Goal: Use online tool/utility: Utilize a website feature to perform a specific function

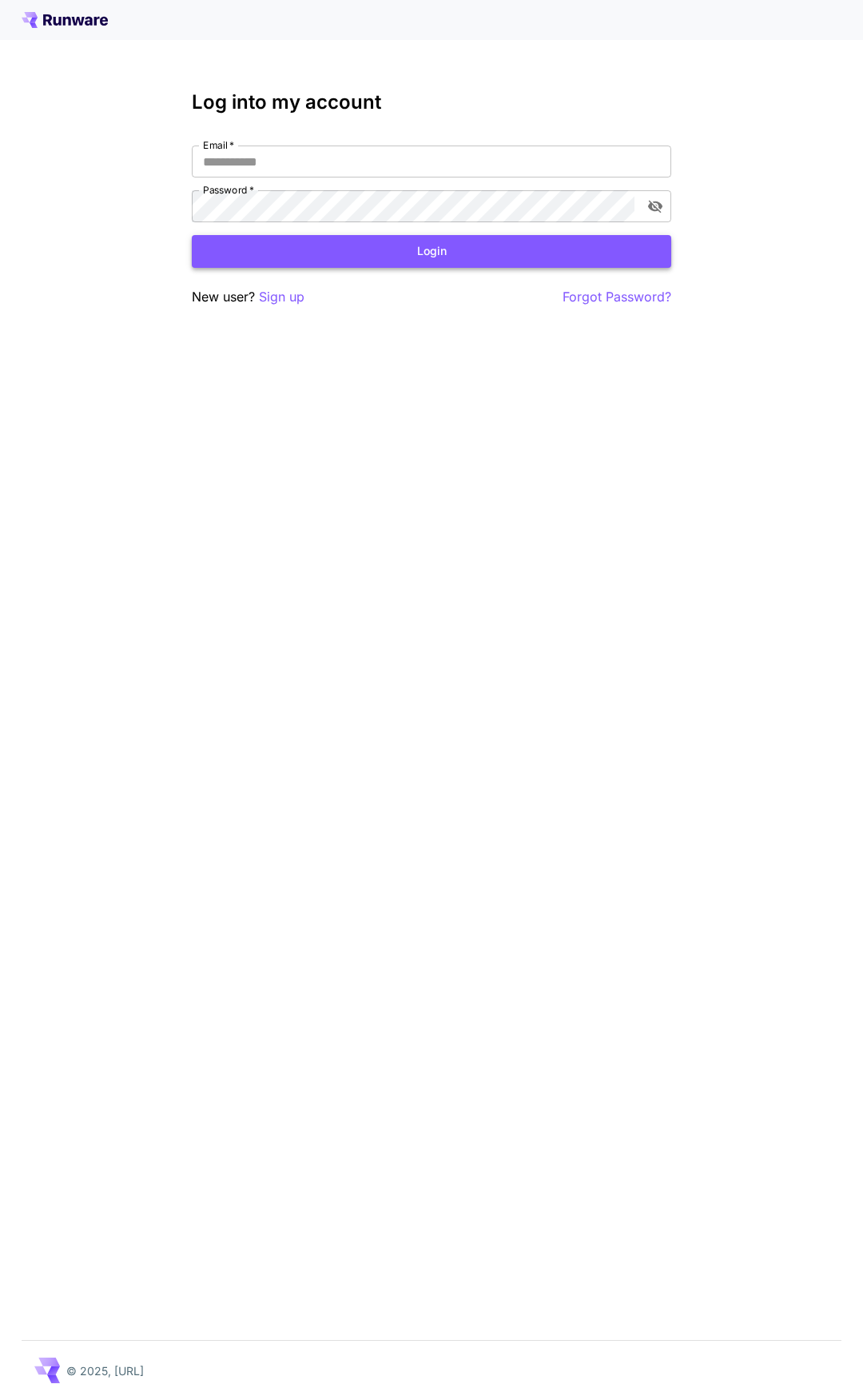
type input "**********"
click at [367, 254] on button "Login" at bounding box center [431, 251] width 480 height 33
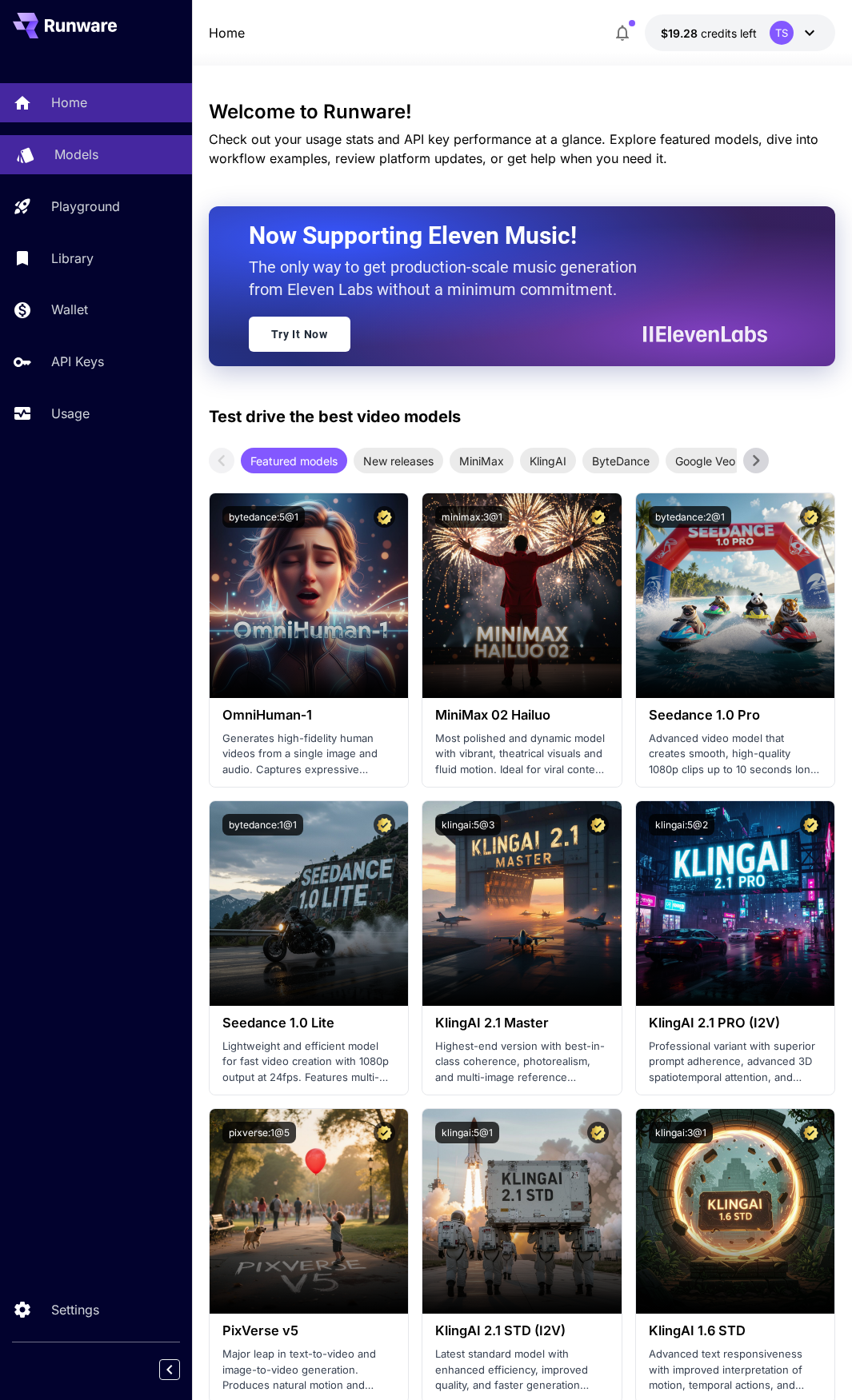
click at [76, 149] on p "Models" at bounding box center [76, 154] width 44 height 20
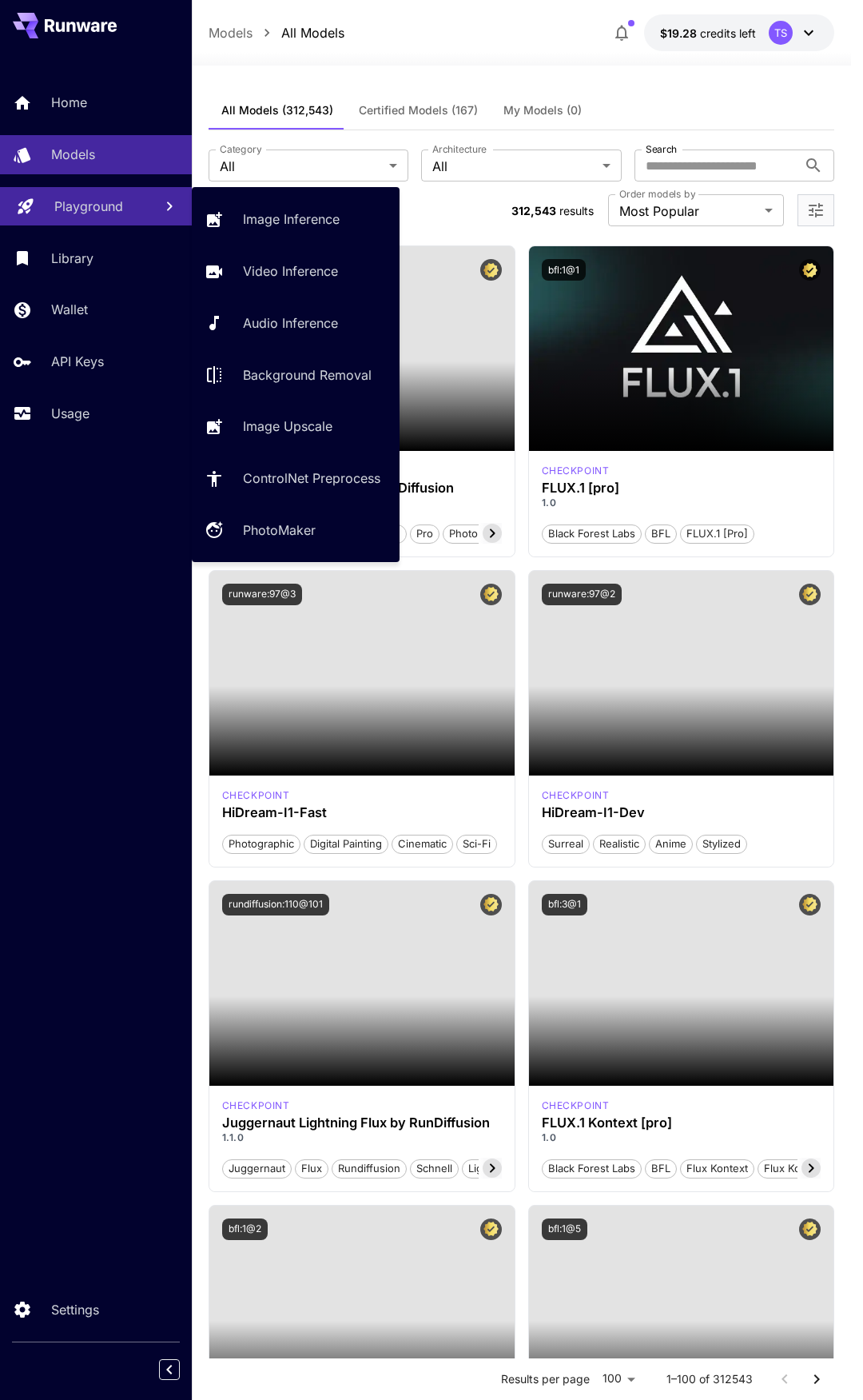
click at [83, 206] on p "Playground" at bounding box center [89, 206] width 68 height 20
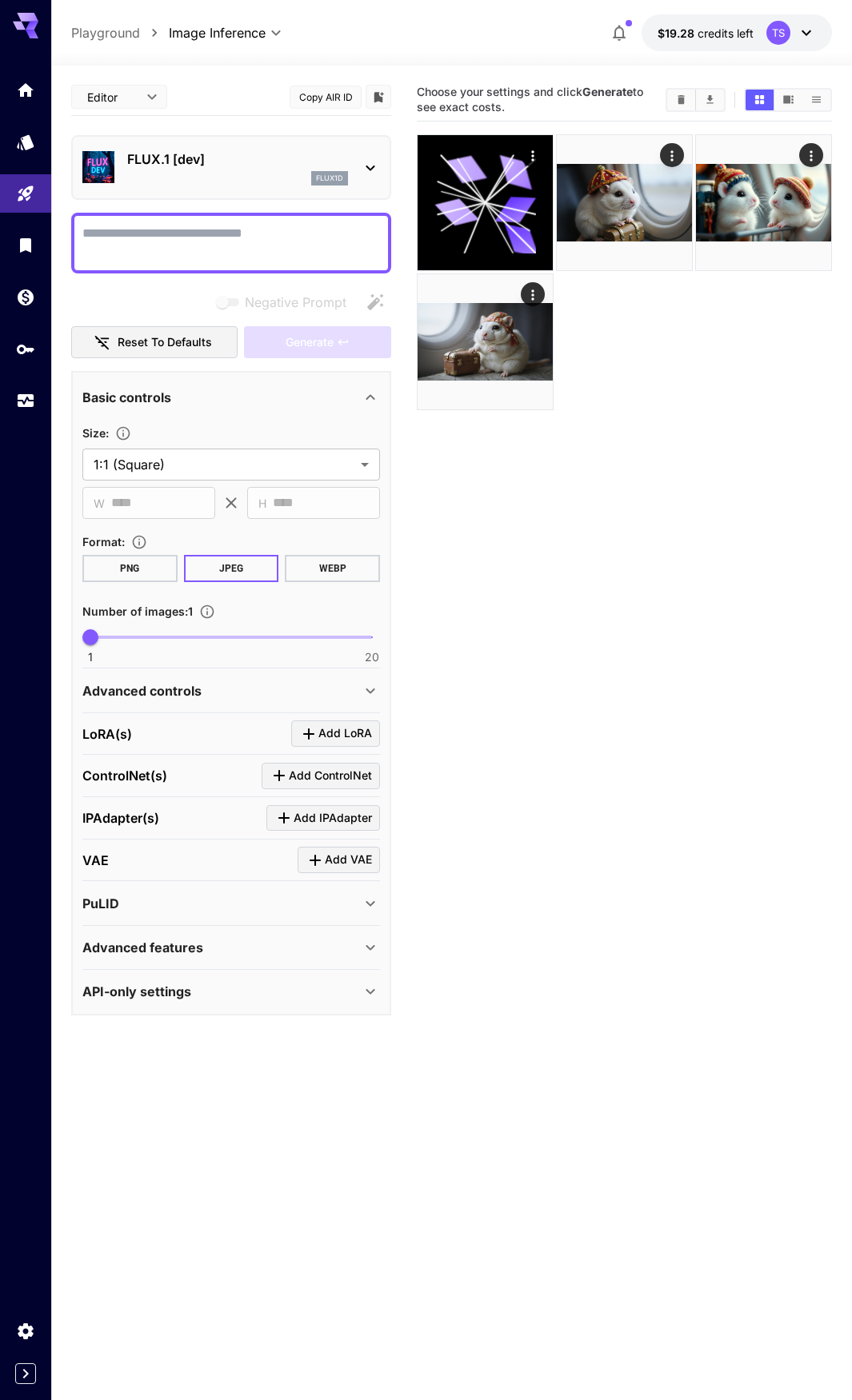
click at [640, 544] on section "Choose your settings and click Generate to see exact costs." at bounding box center [624, 778] width 416 height 1400
click at [157, 247] on textarea "Negative Prompt" at bounding box center [231, 242] width 297 height 38
paste textarea "**********"
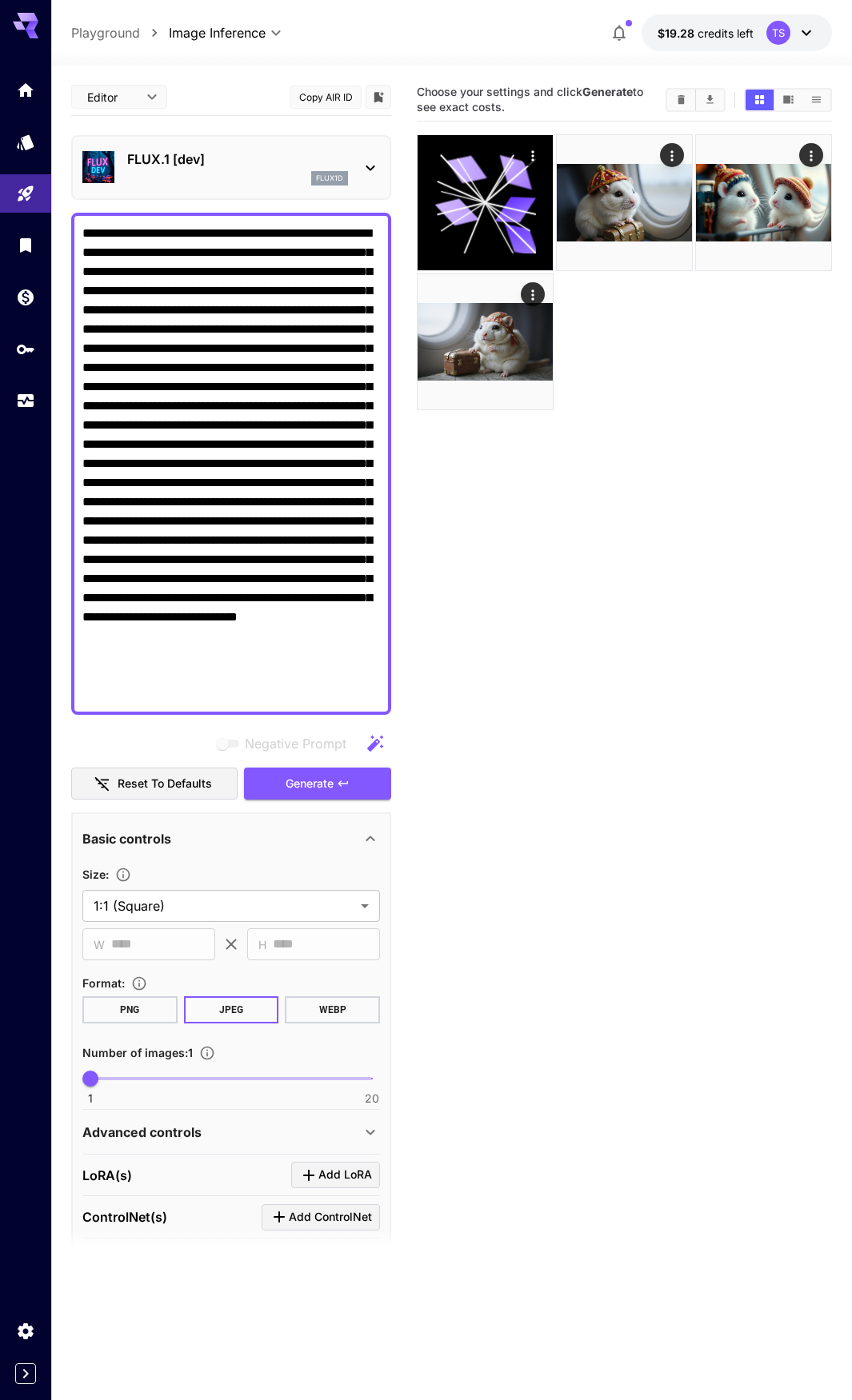
type textarea "**********"
click at [253, 182] on div "flux1d" at bounding box center [238, 178] width 221 height 15
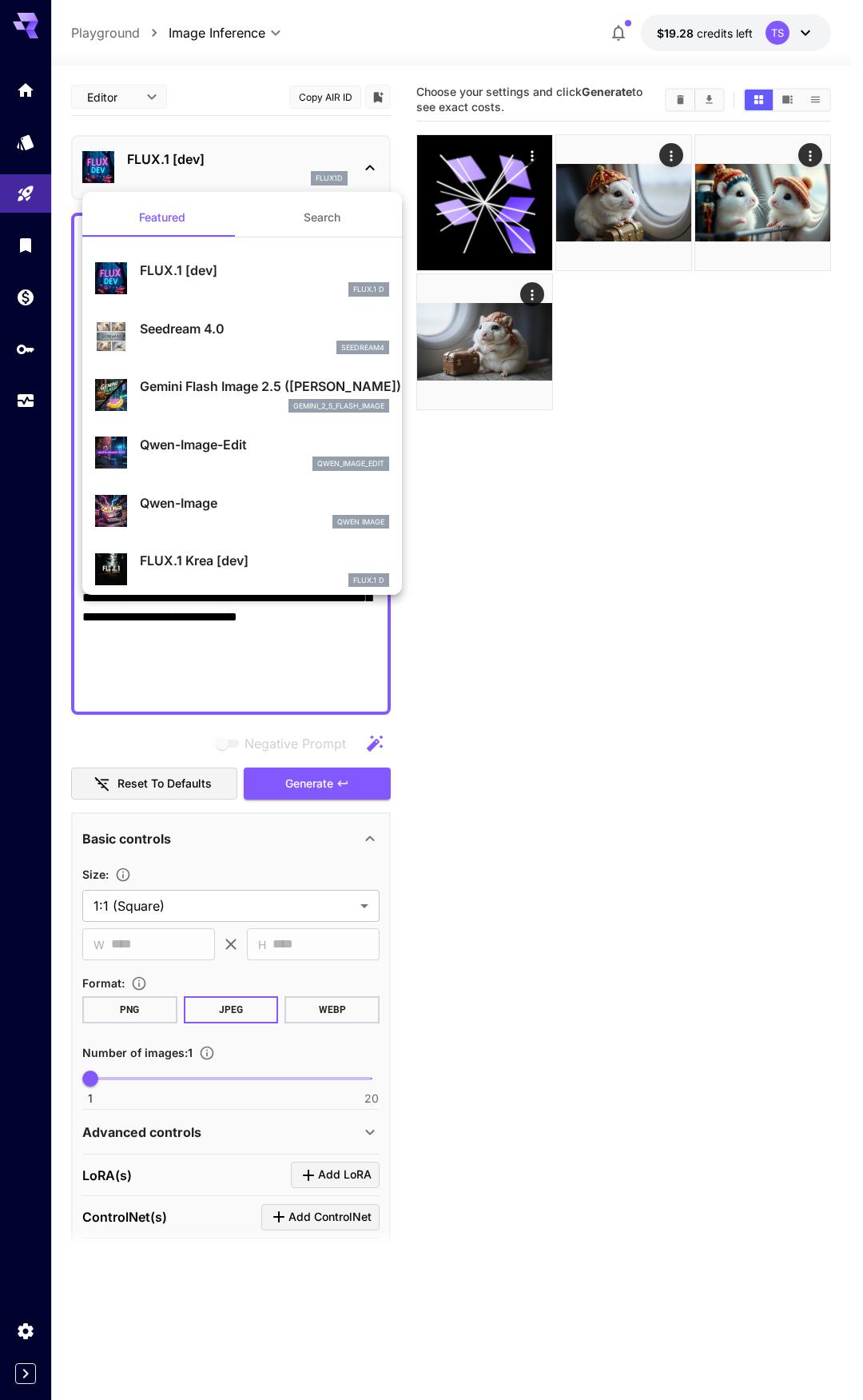
click at [151, 341] on div "seedream4" at bounding box center [264, 347] width 249 height 15
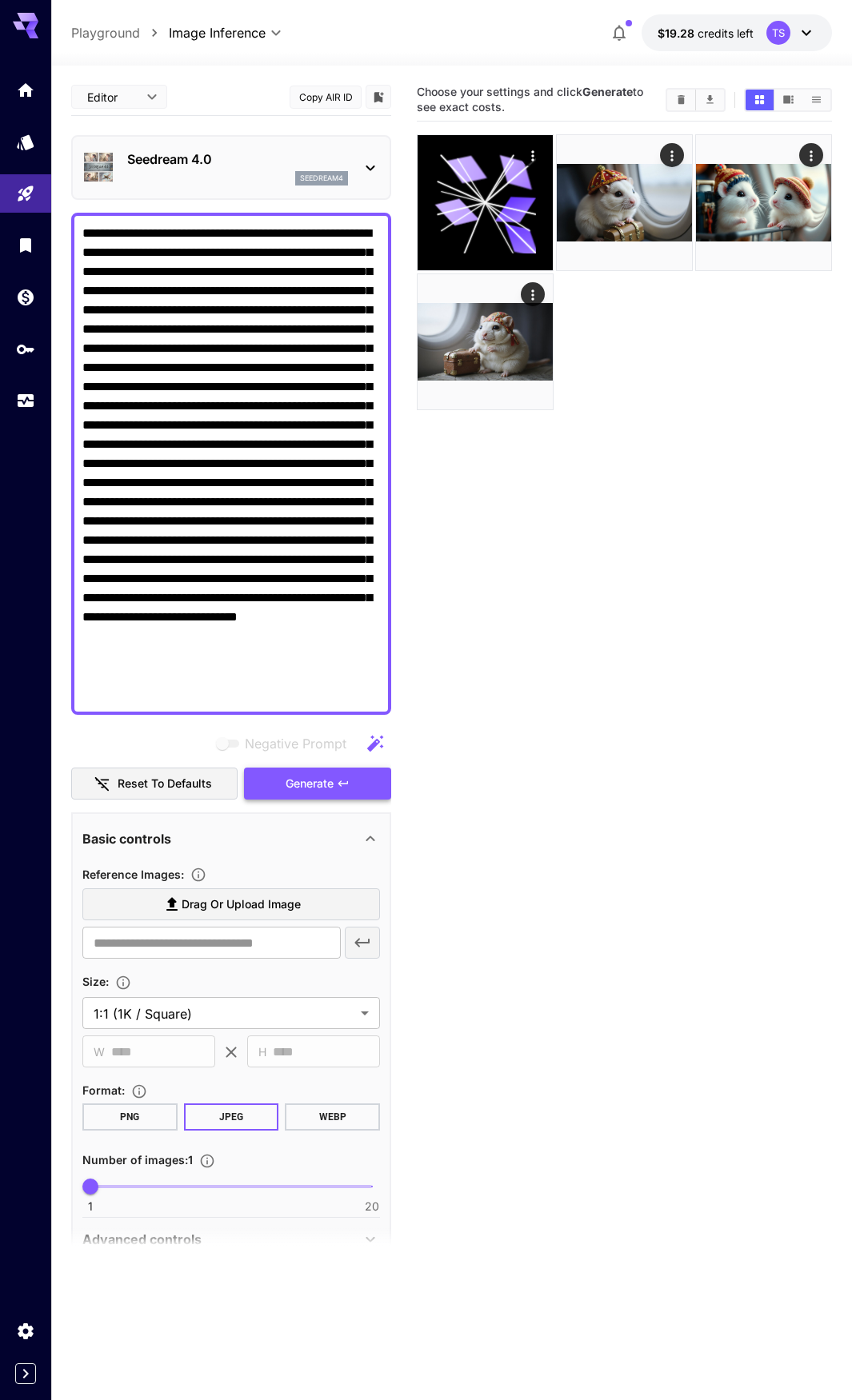
drag, startPoint x: 314, startPoint y: 784, endPoint x: 281, endPoint y: 769, distance: 36.2
click at [313, 788] on span "Generate" at bounding box center [309, 784] width 48 height 20
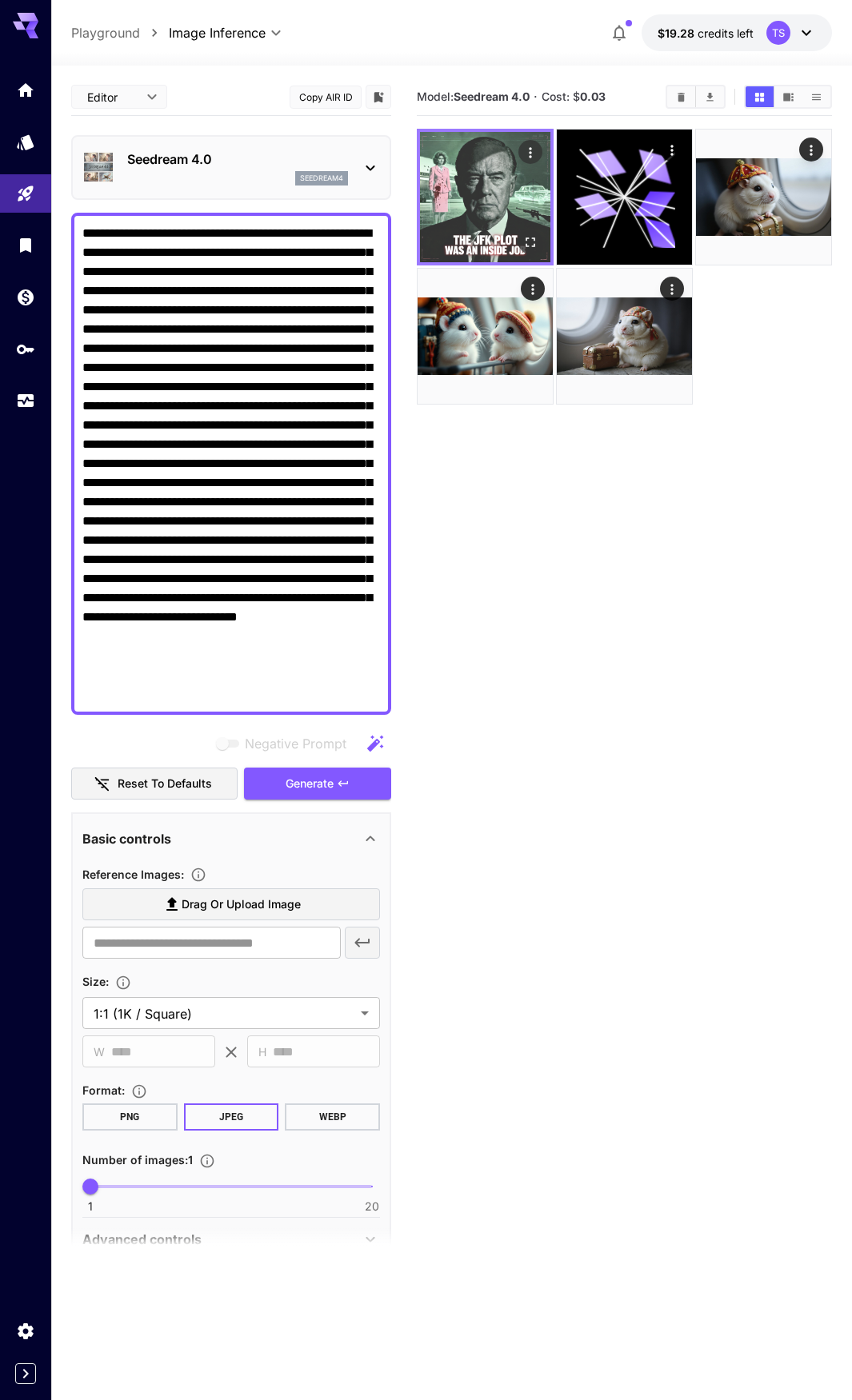
click at [464, 213] on img at bounding box center [484, 197] width 130 height 130
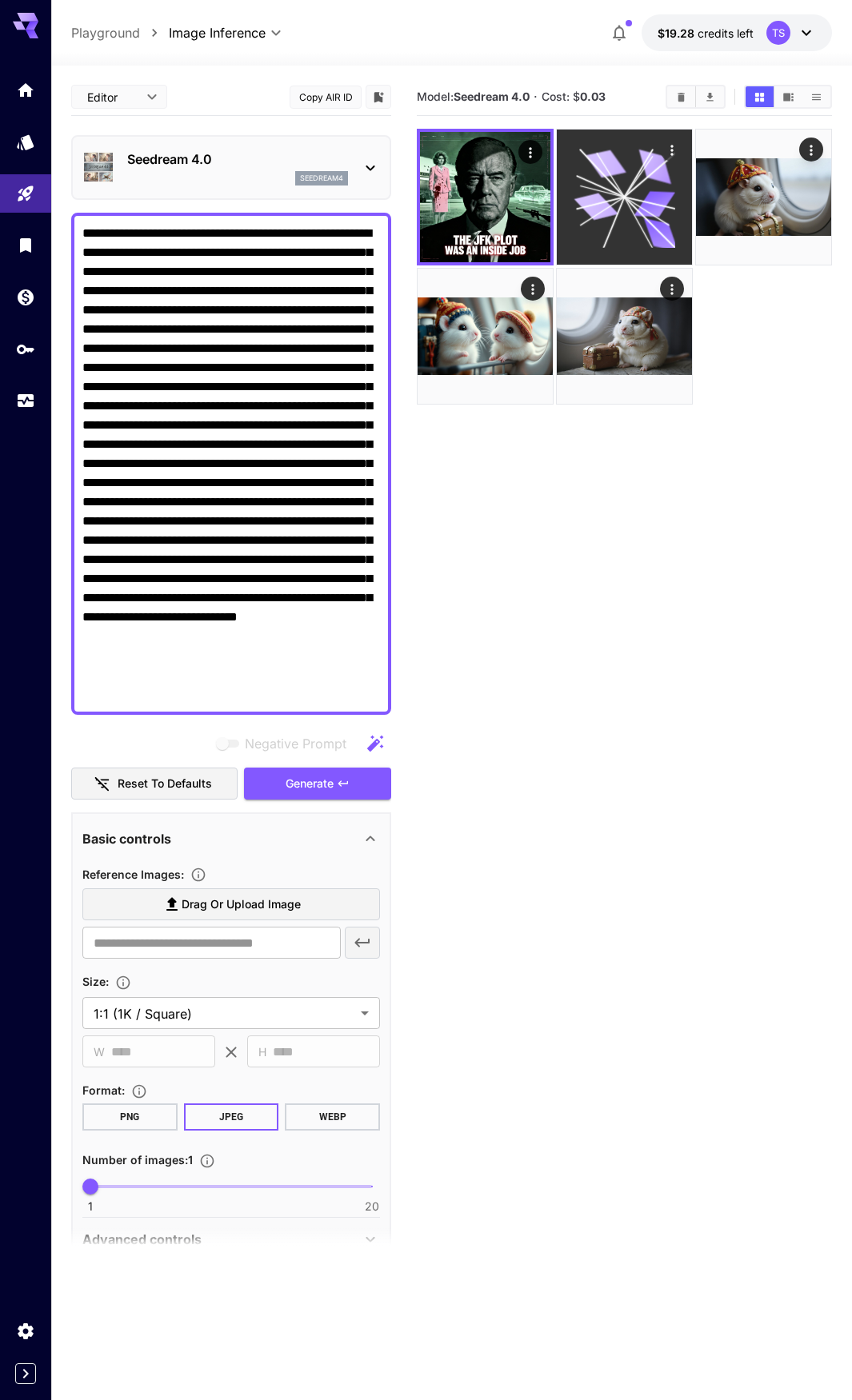
click at [627, 196] on icon at bounding box center [650, 174] width 51 height 44
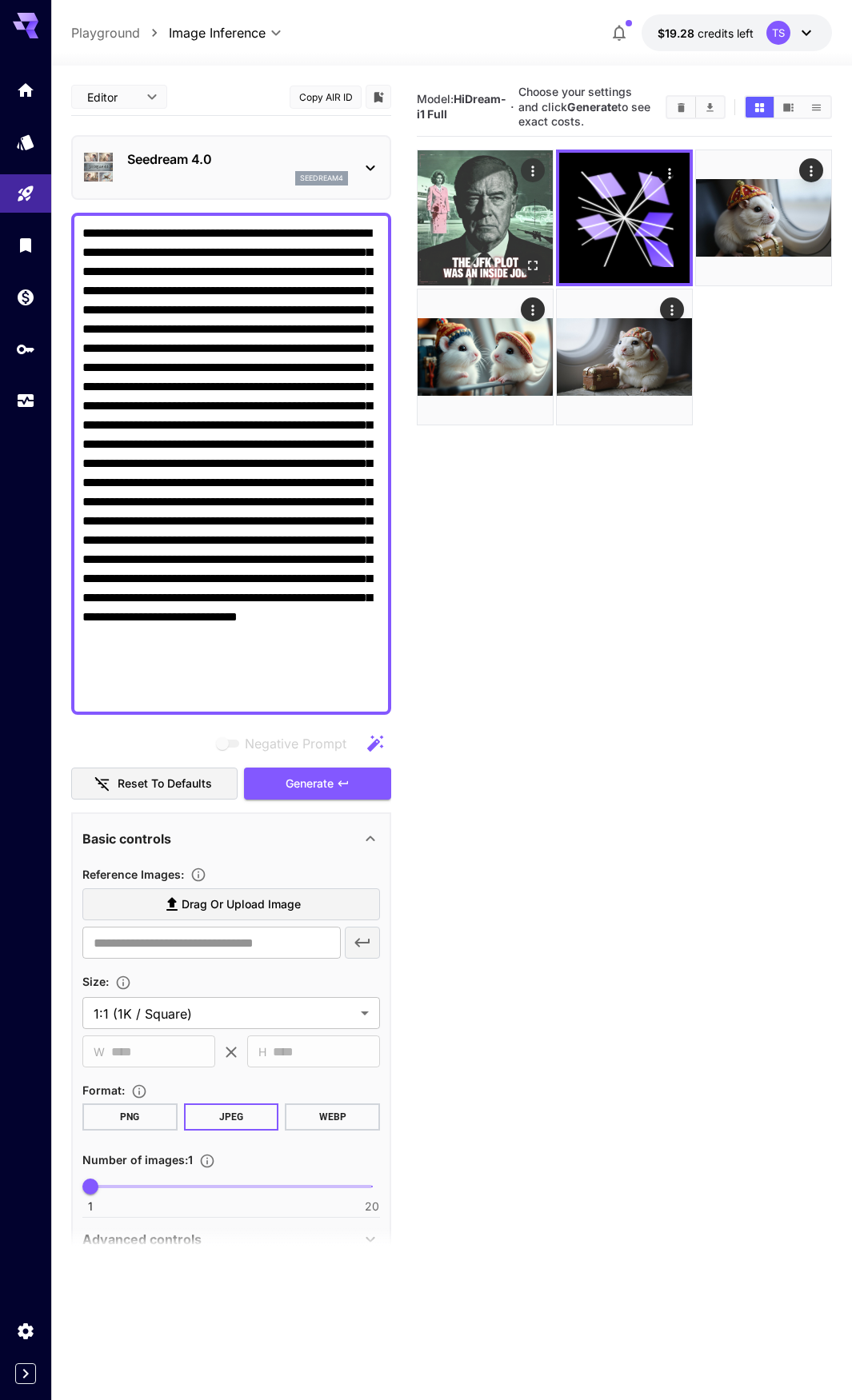
click at [502, 195] on img at bounding box center [485, 218] width 135 height 135
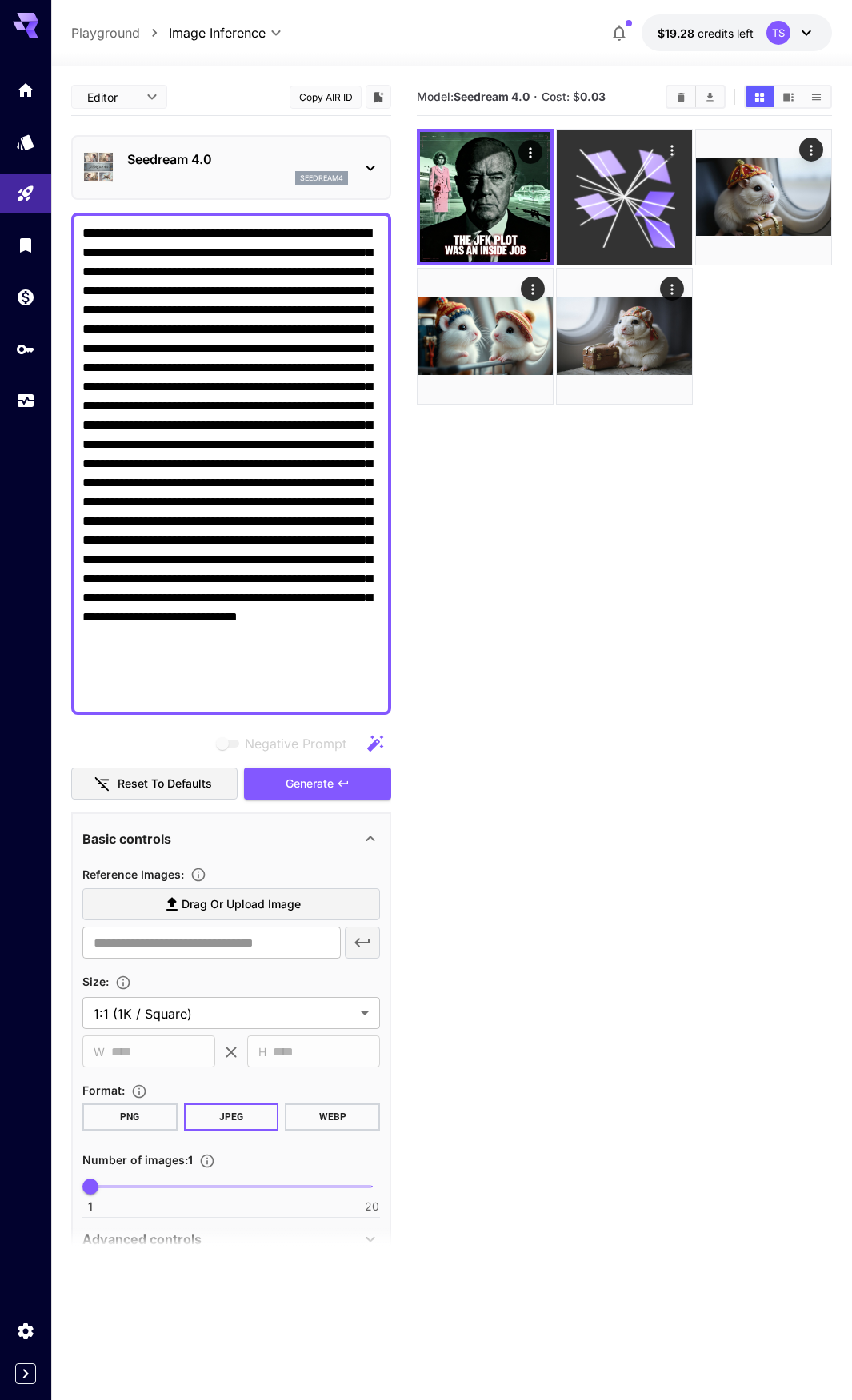
drag, startPoint x: 584, startPoint y: 204, endPoint x: 560, endPoint y: 230, distance: 35.4
click at [584, 204] on icon at bounding box center [596, 207] width 44 height 33
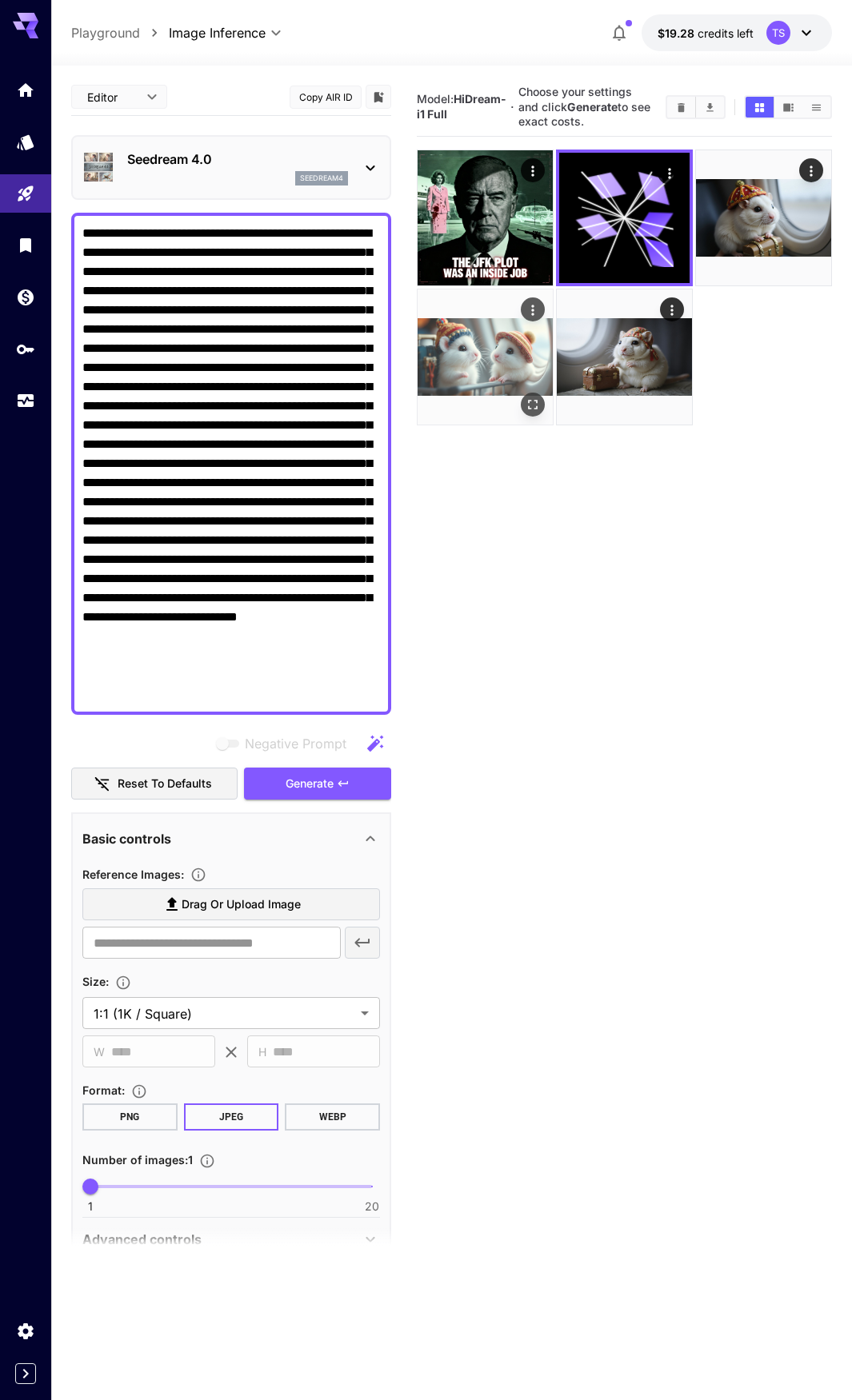
click at [466, 313] on img at bounding box center [485, 357] width 135 height 135
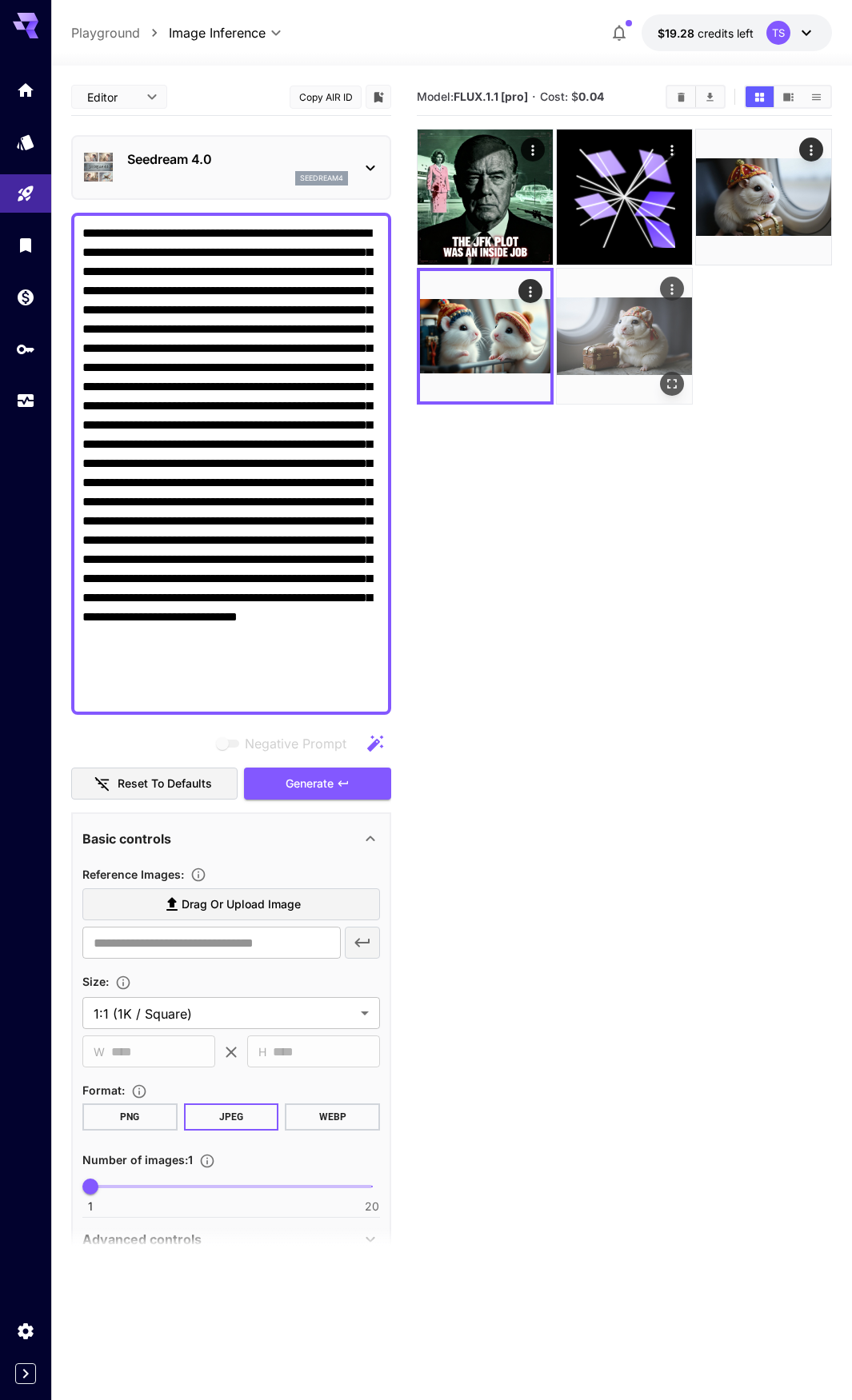
drag, startPoint x: 640, startPoint y: 331, endPoint x: 583, endPoint y: 296, distance: 66.9
click at [640, 331] on img at bounding box center [624, 336] width 135 height 135
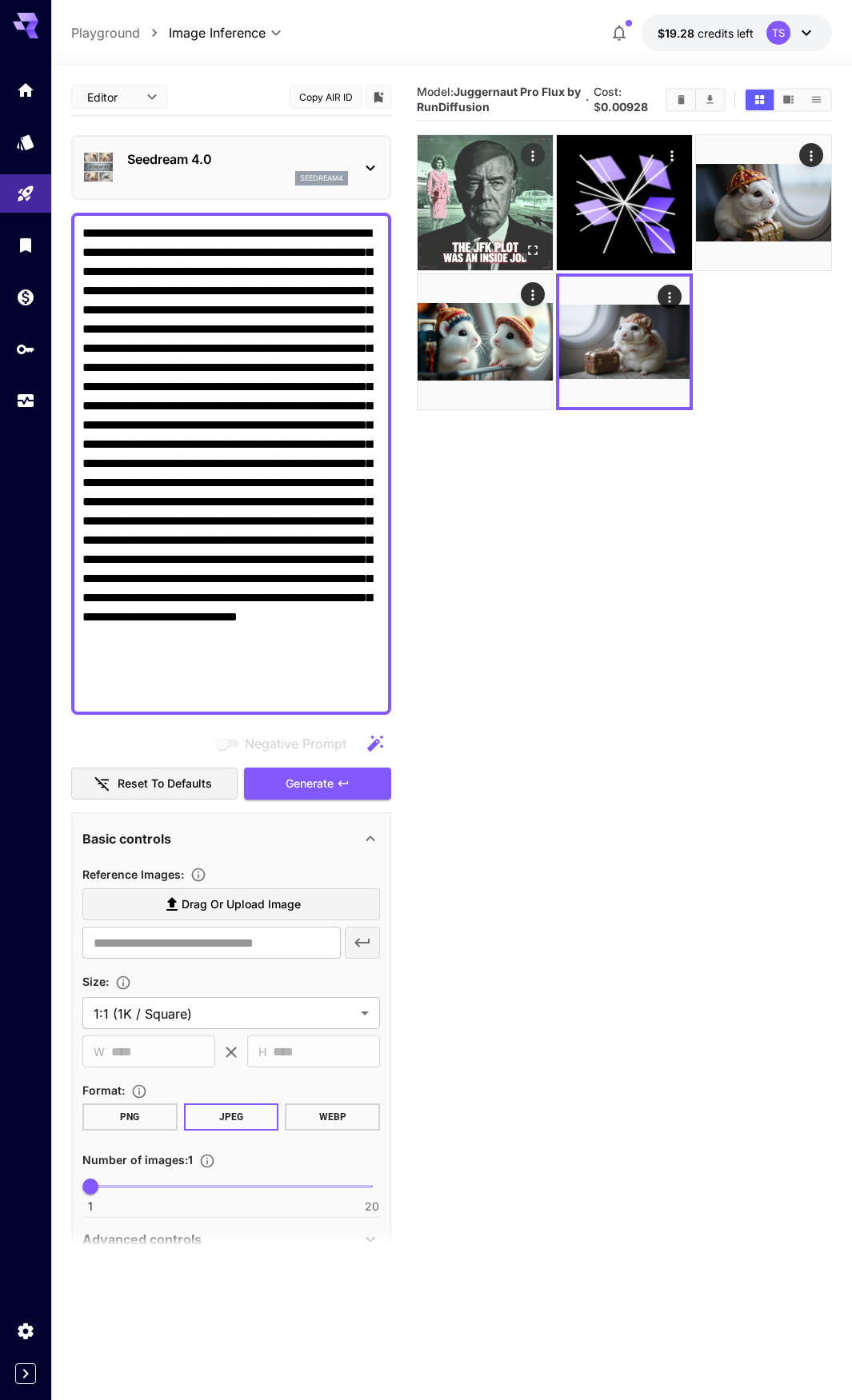
click at [460, 184] on img at bounding box center [485, 202] width 135 height 135
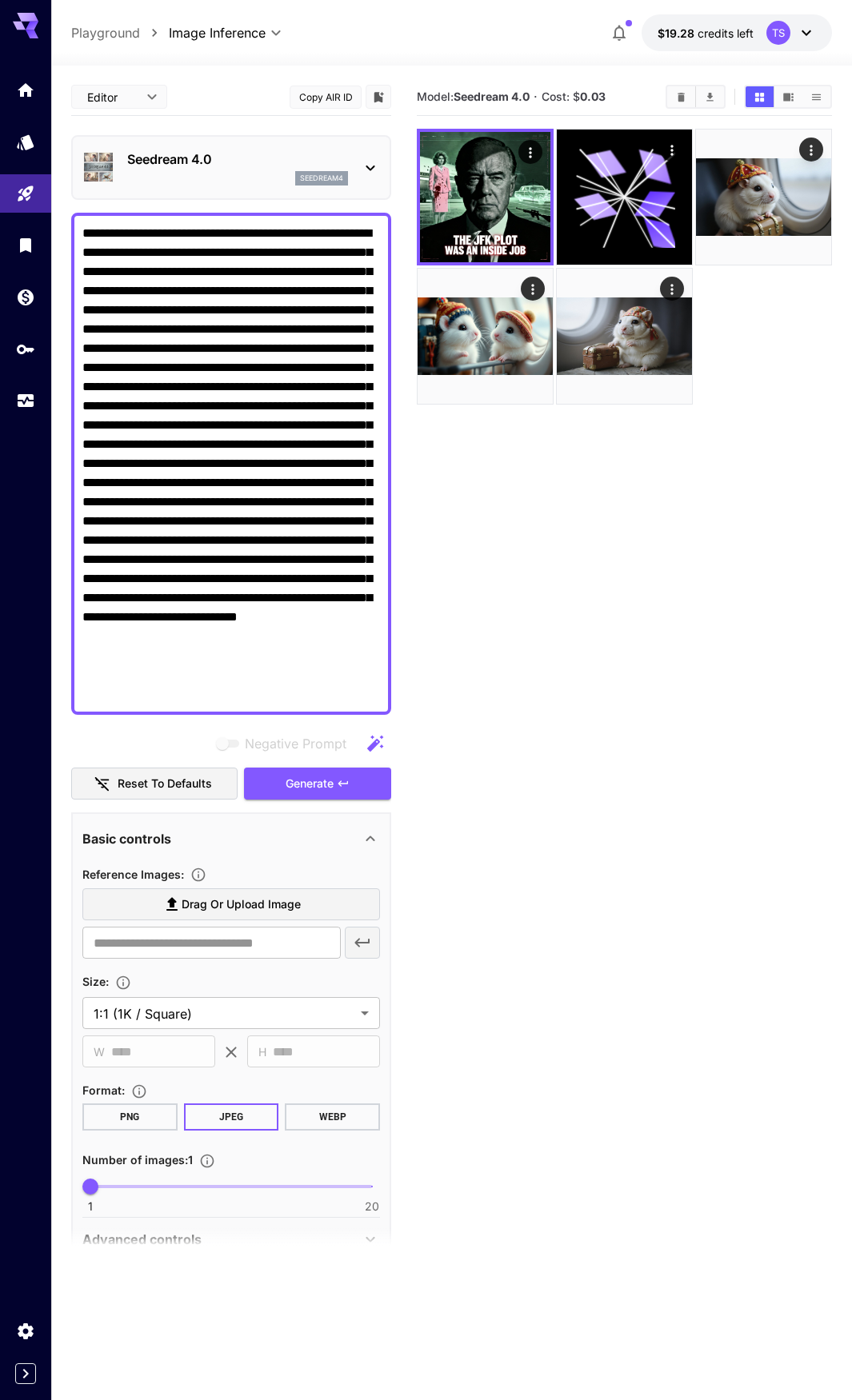
click at [152, 439] on textarea "Negative Prompt" at bounding box center [231, 463] width 297 height 480
click at [245, 175] on div "seedream4" at bounding box center [238, 178] width 221 height 15
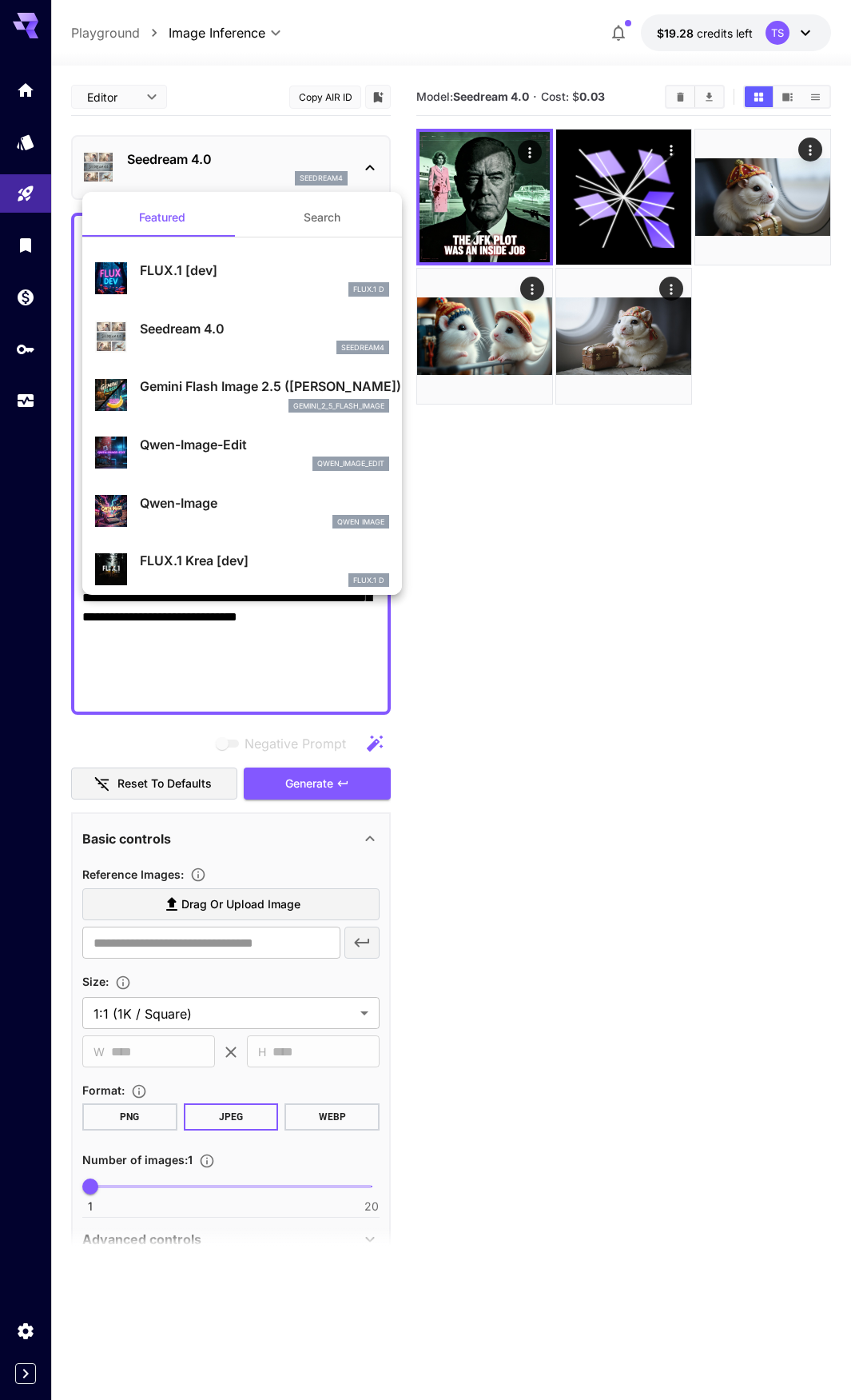
click at [216, 279] on p "FLUX.1 [dev]" at bounding box center [264, 271] width 249 height 20
type input "**********"
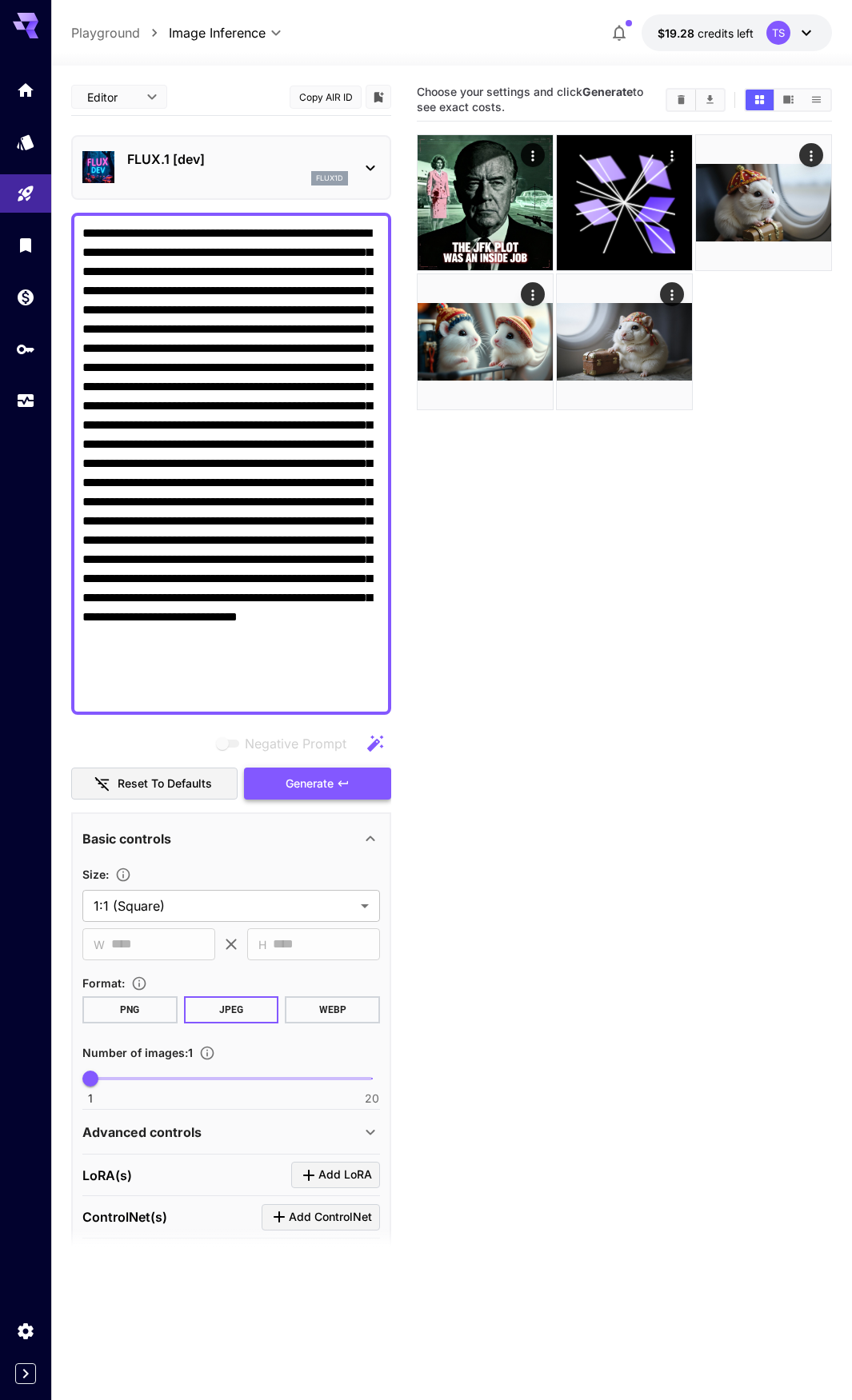
click at [310, 794] on button "Generate" at bounding box center [317, 784] width 148 height 33
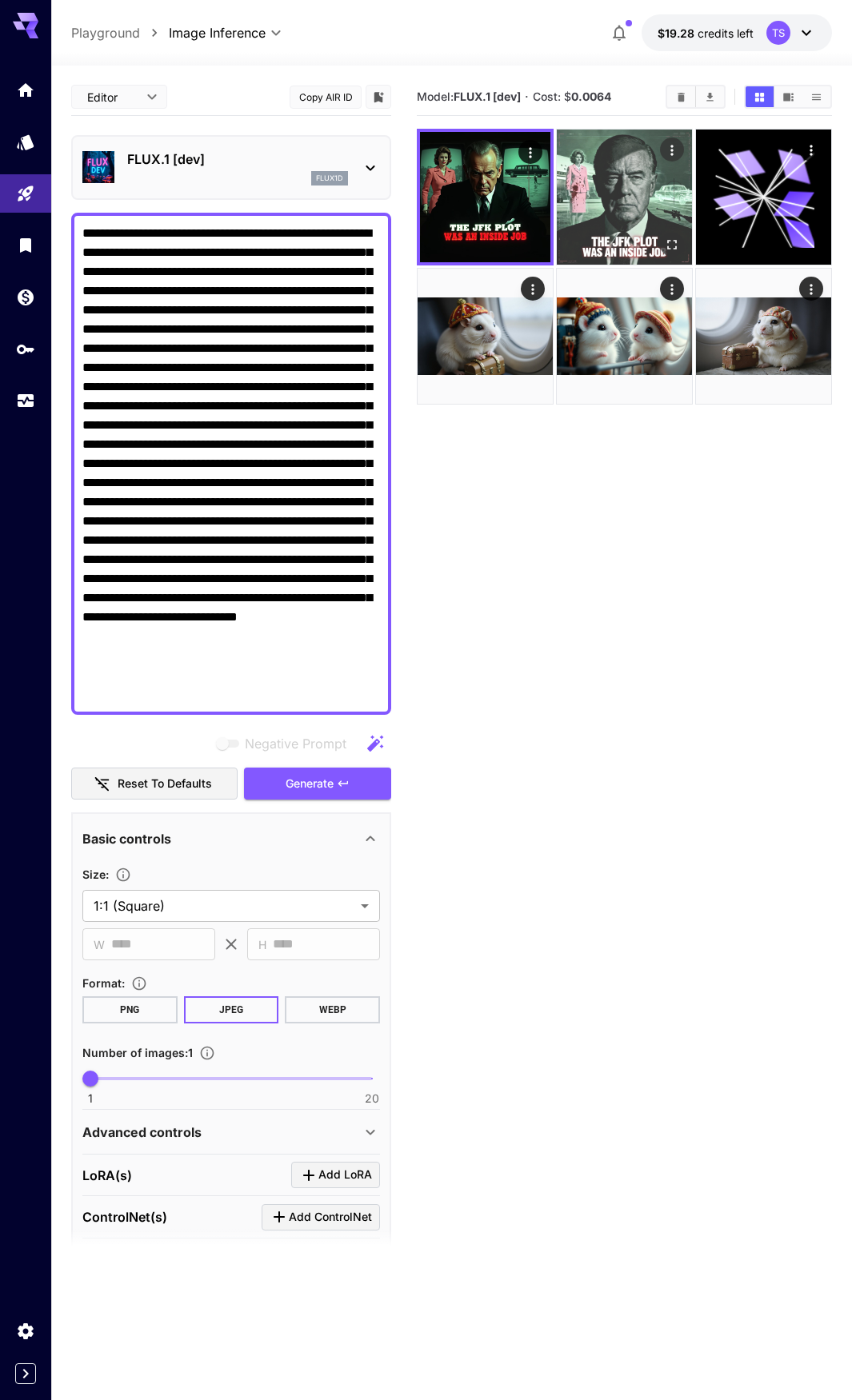
click at [615, 193] on img at bounding box center [624, 197] width 135 height 135
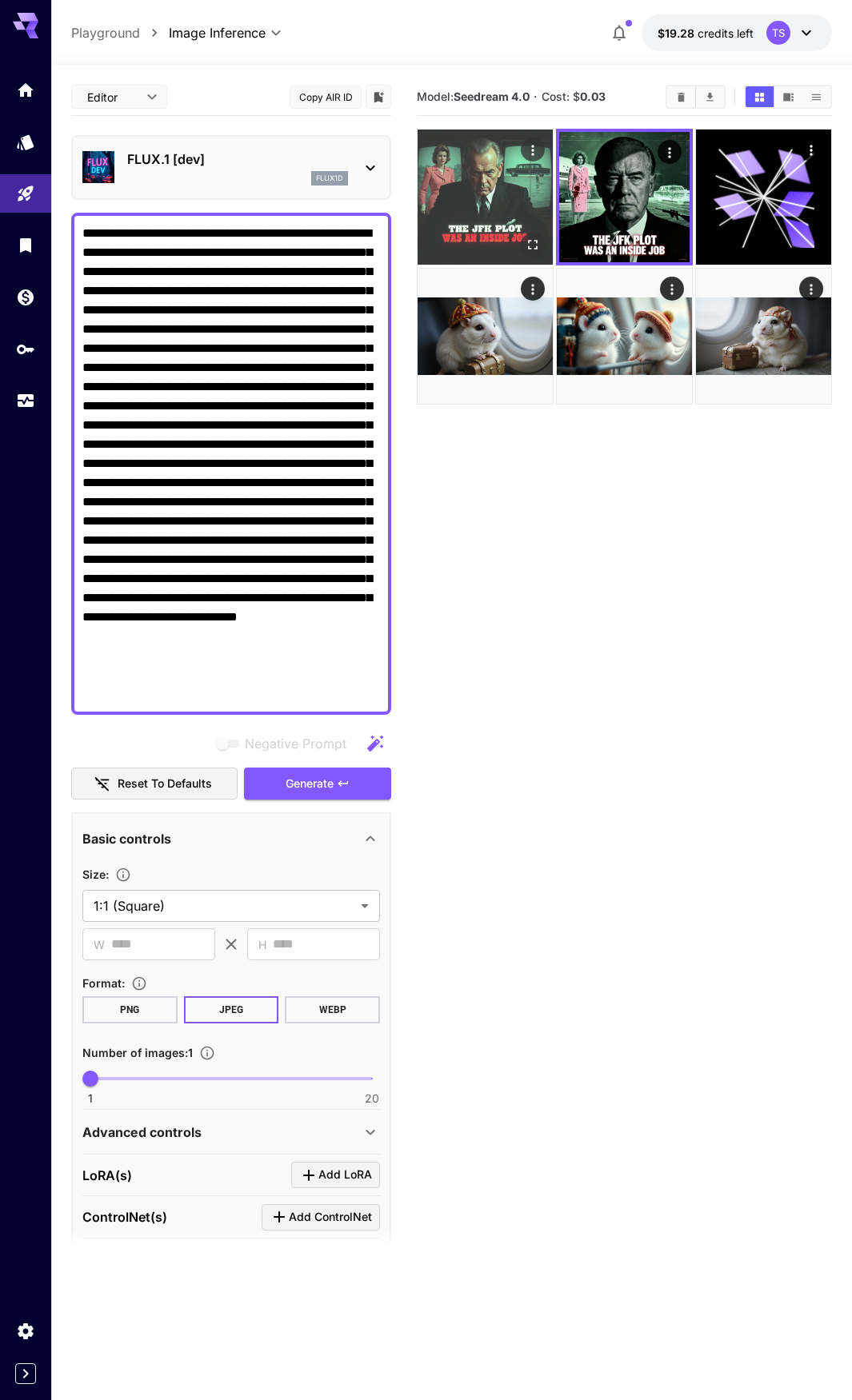
click at [514, 196] on img at bounding box center [485, 197] width 135 height 135
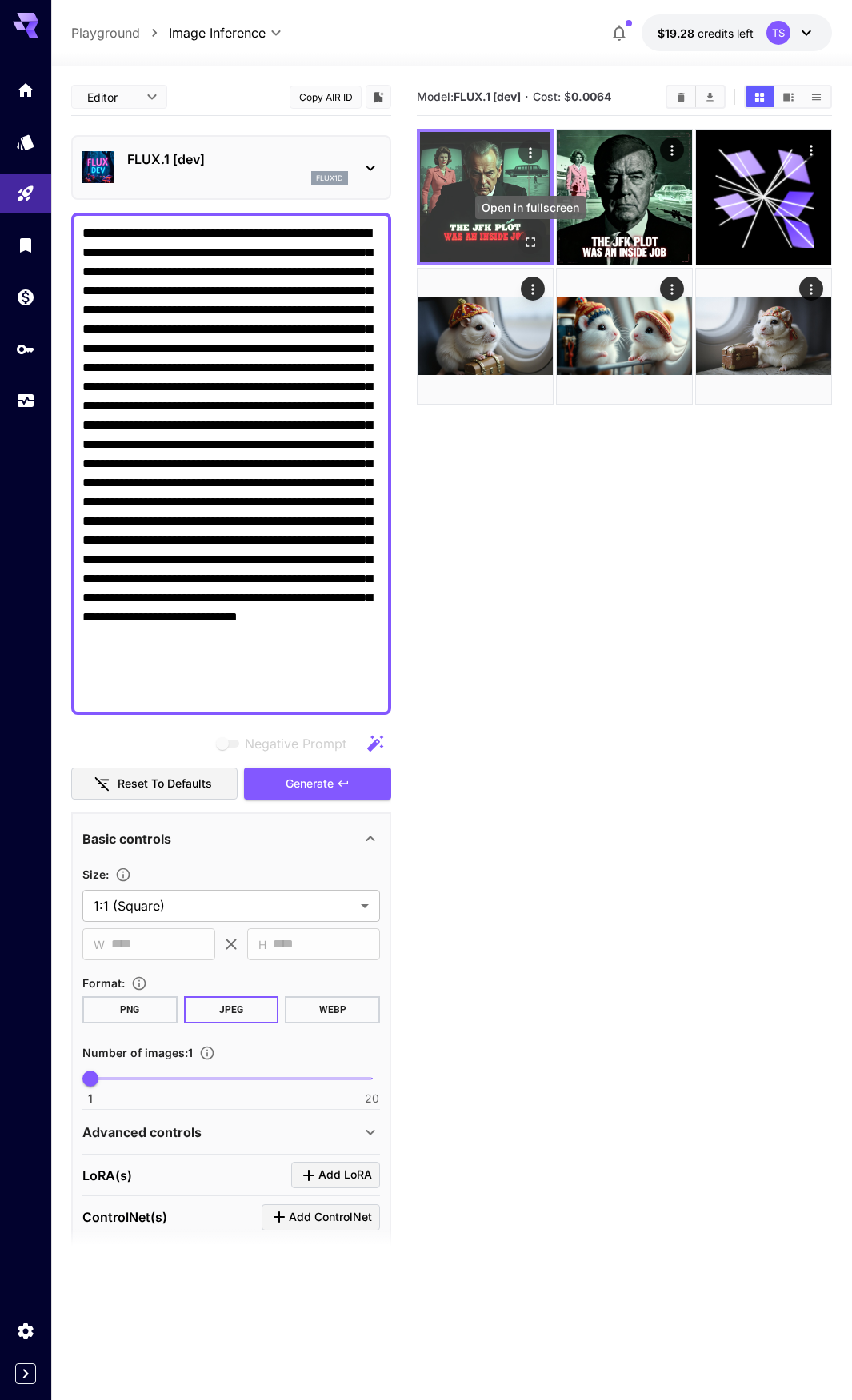
click at [531, 238] on icon "Open in fullscreen" at bounding box center [530, 242] width 16 height 16
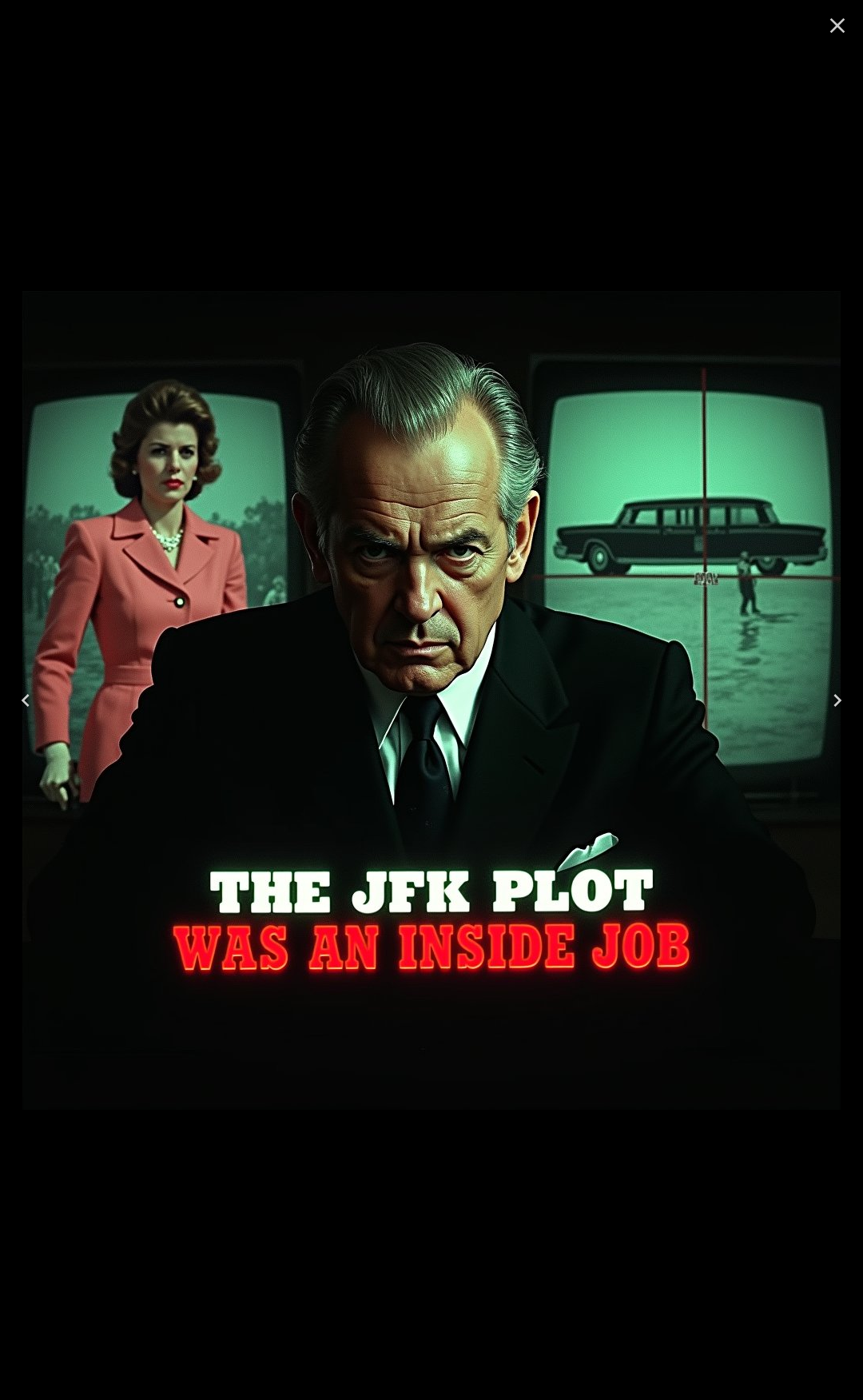
click at [844, 24] on icon "Close" at bounding box center [838, 25] width 25 height 25
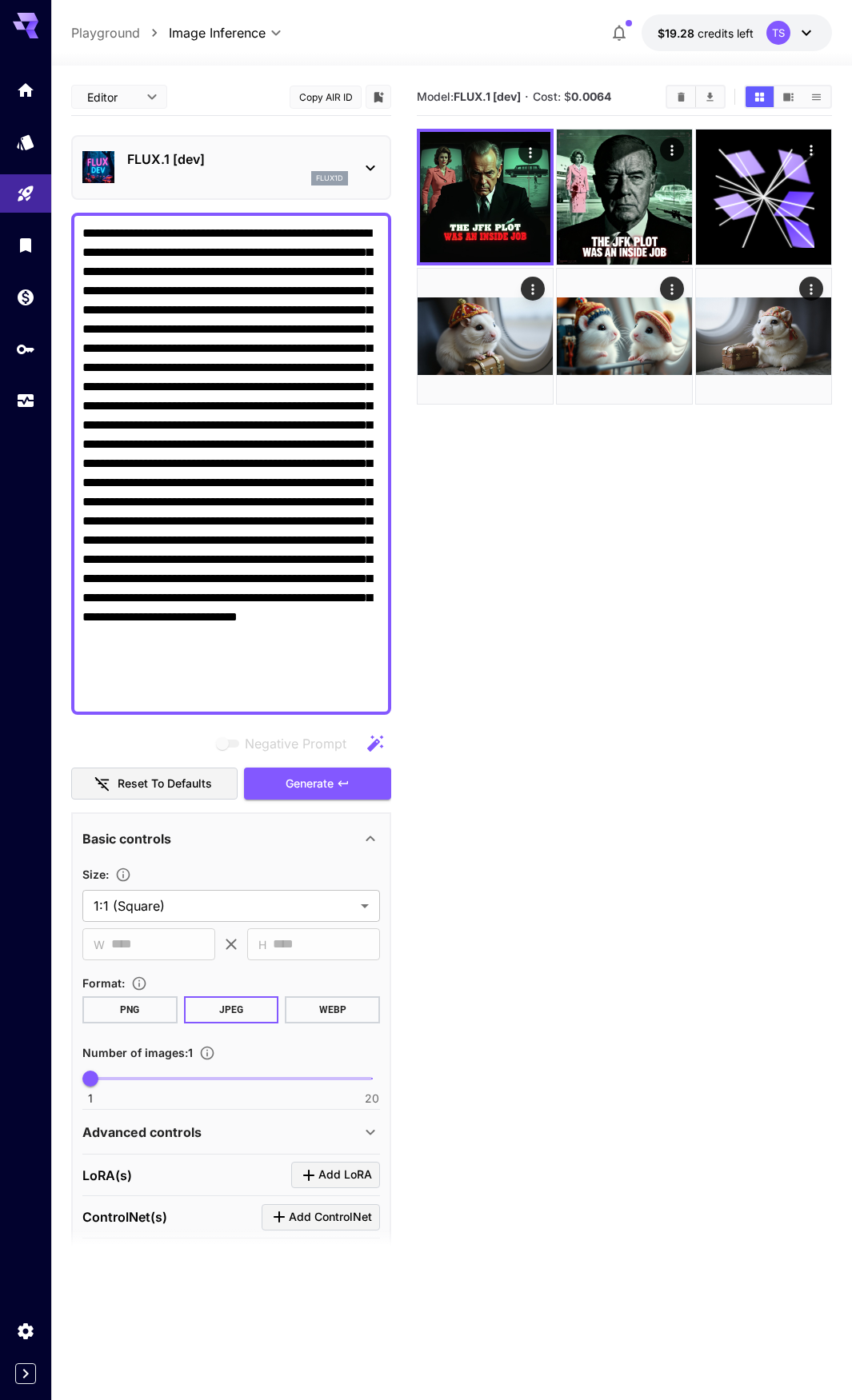
click at [309, 171] on div "flux1d" at bounding box center [238, 178] width 221 height 15
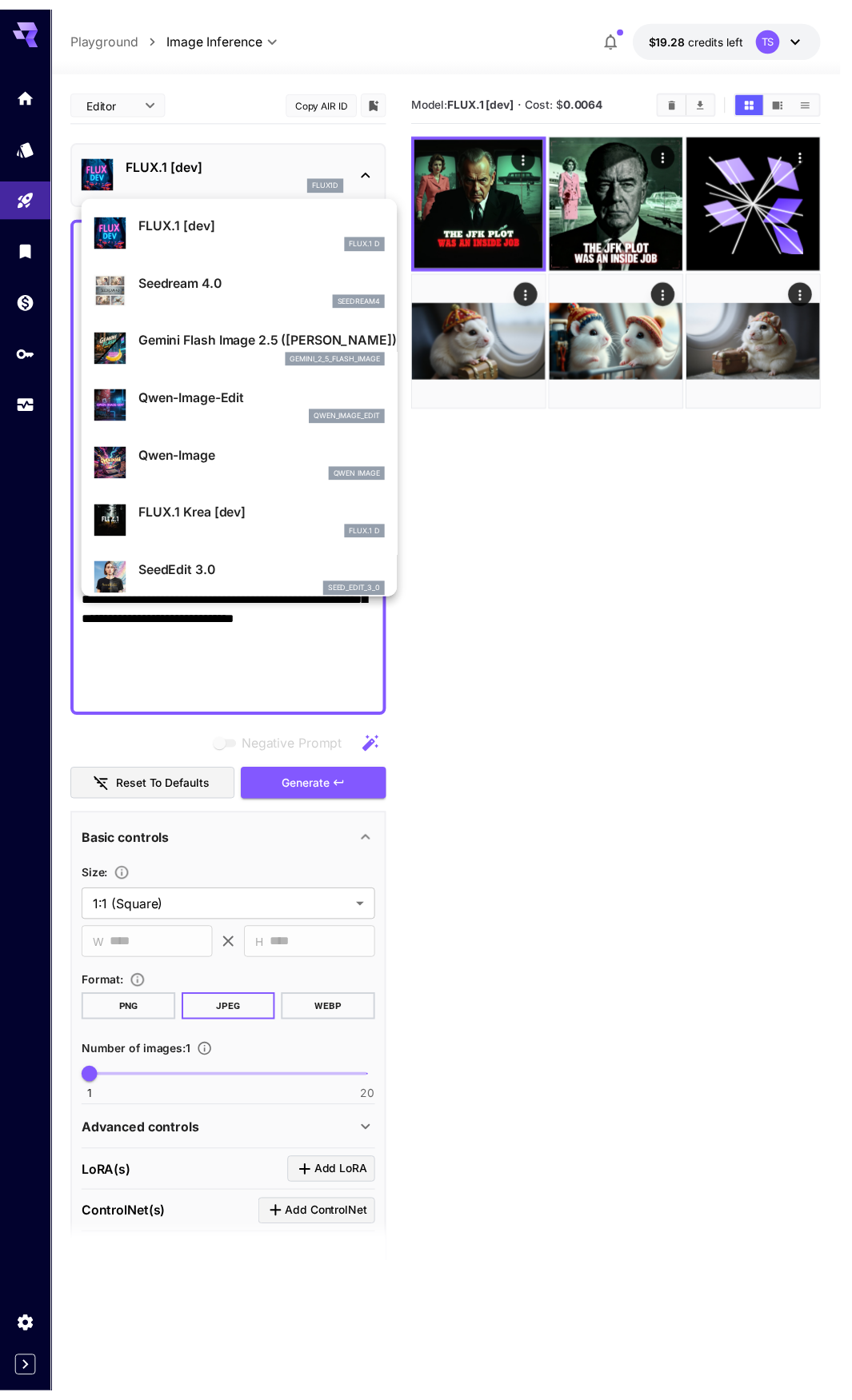
scroll to position [80, 0]
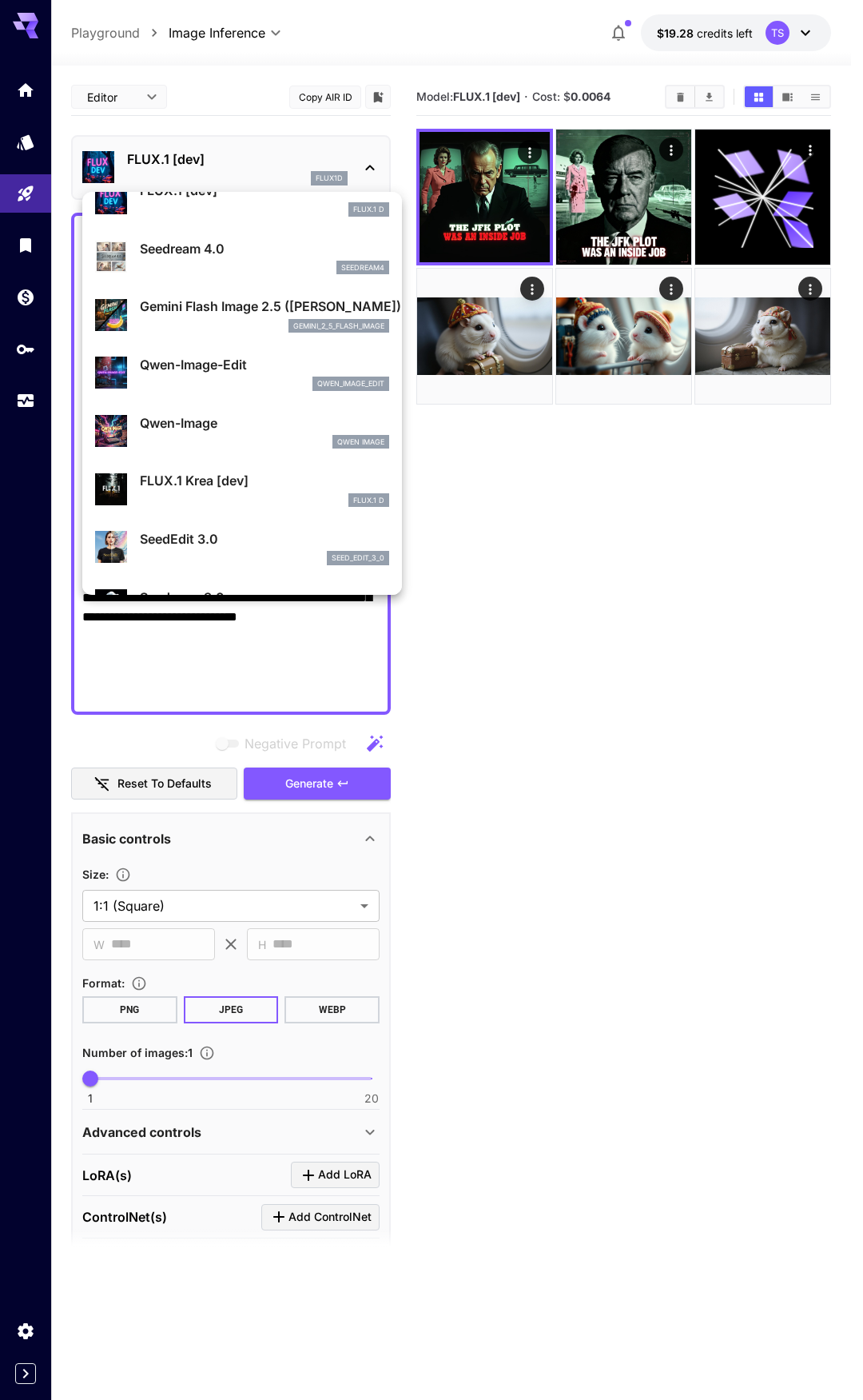
click at [242, 424] on p "Qwen-Image" at bounding box center [264, 423] width 249 height 20
type input "**"
type input "***"
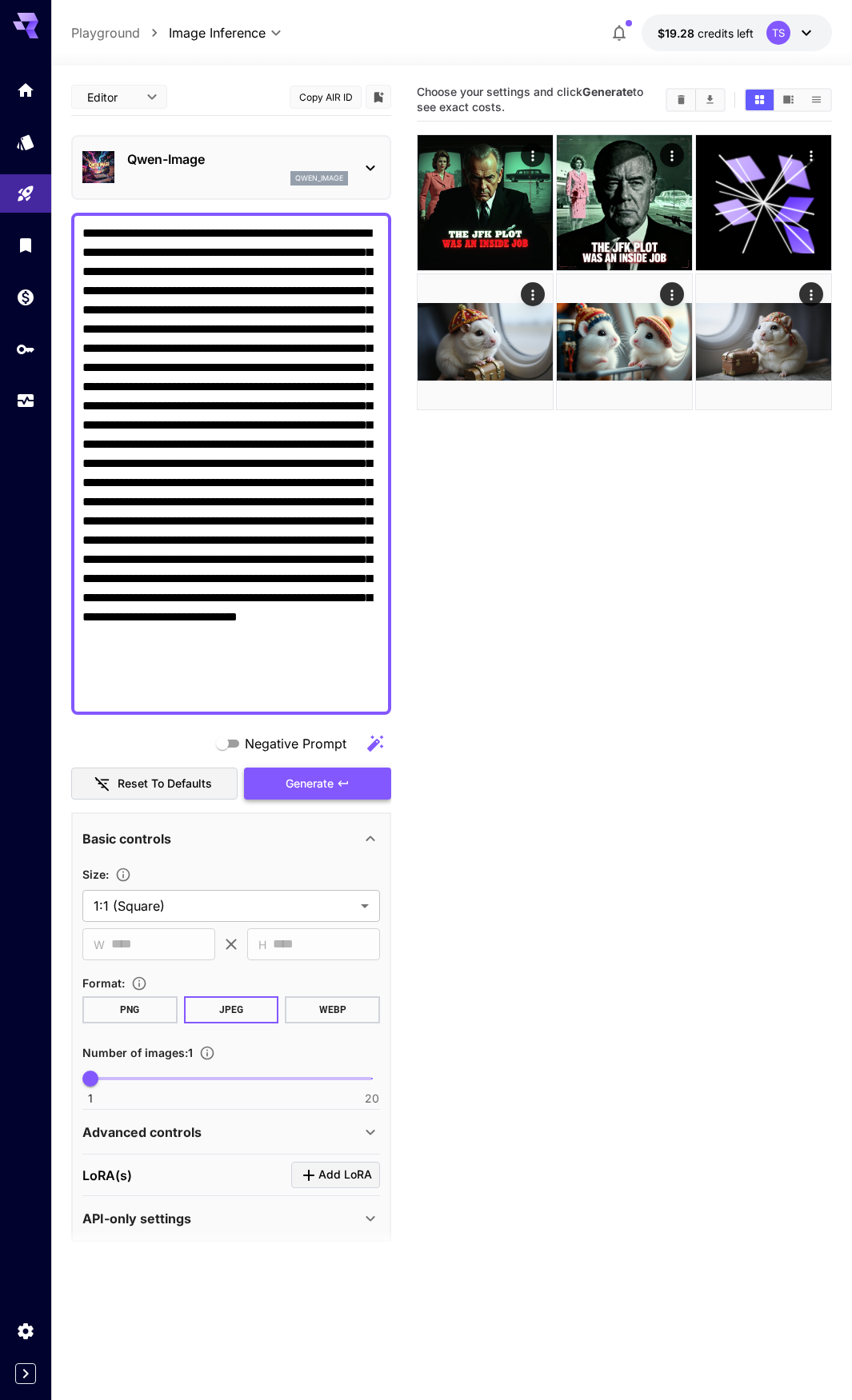
click at [304, 799] on button "Generate" at bounding box center [317, 784] width 148 height 33
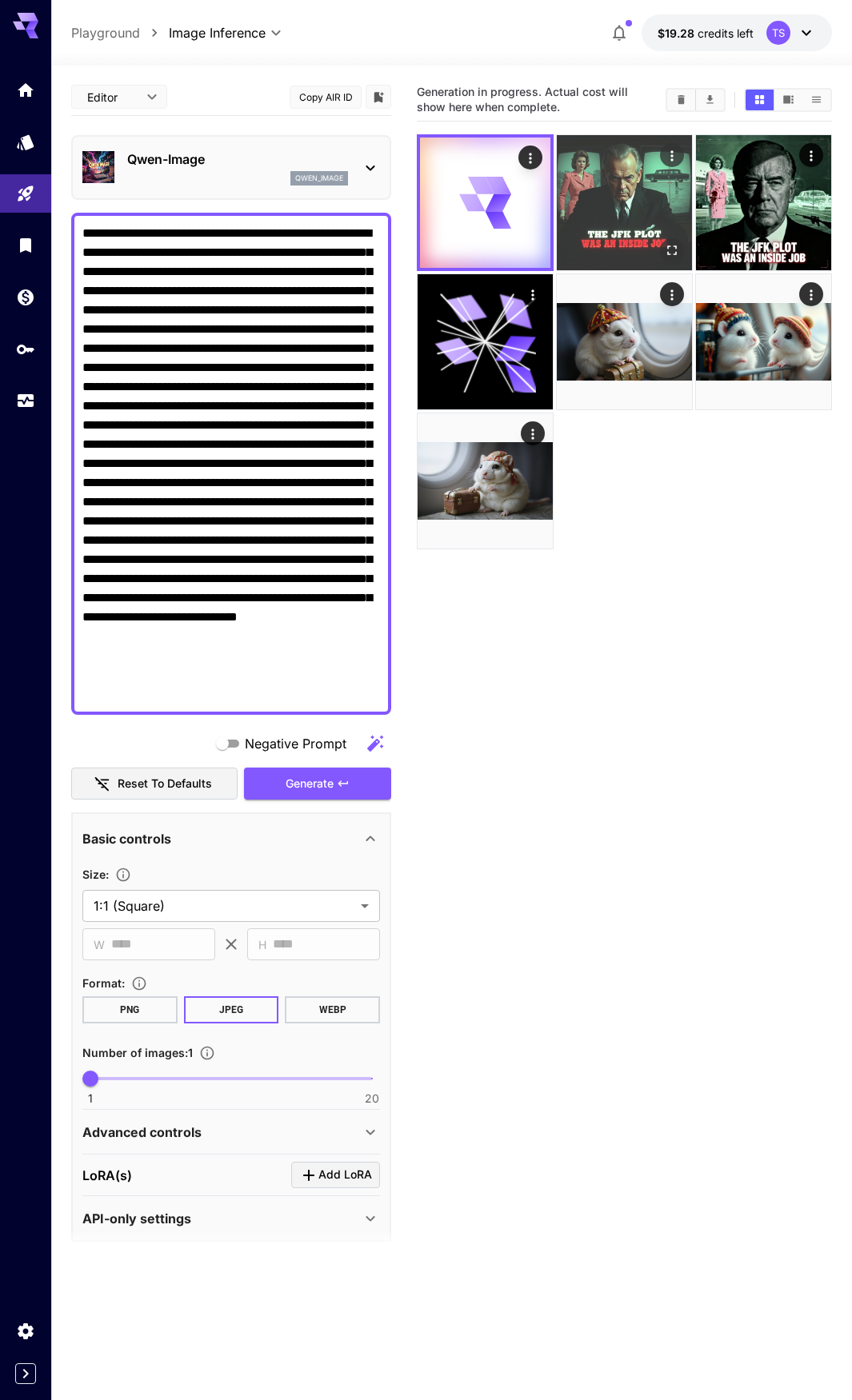
click at [677, 248] on icon "Open in fullscreen" at bounding box center [672, 250] width 16 height 16
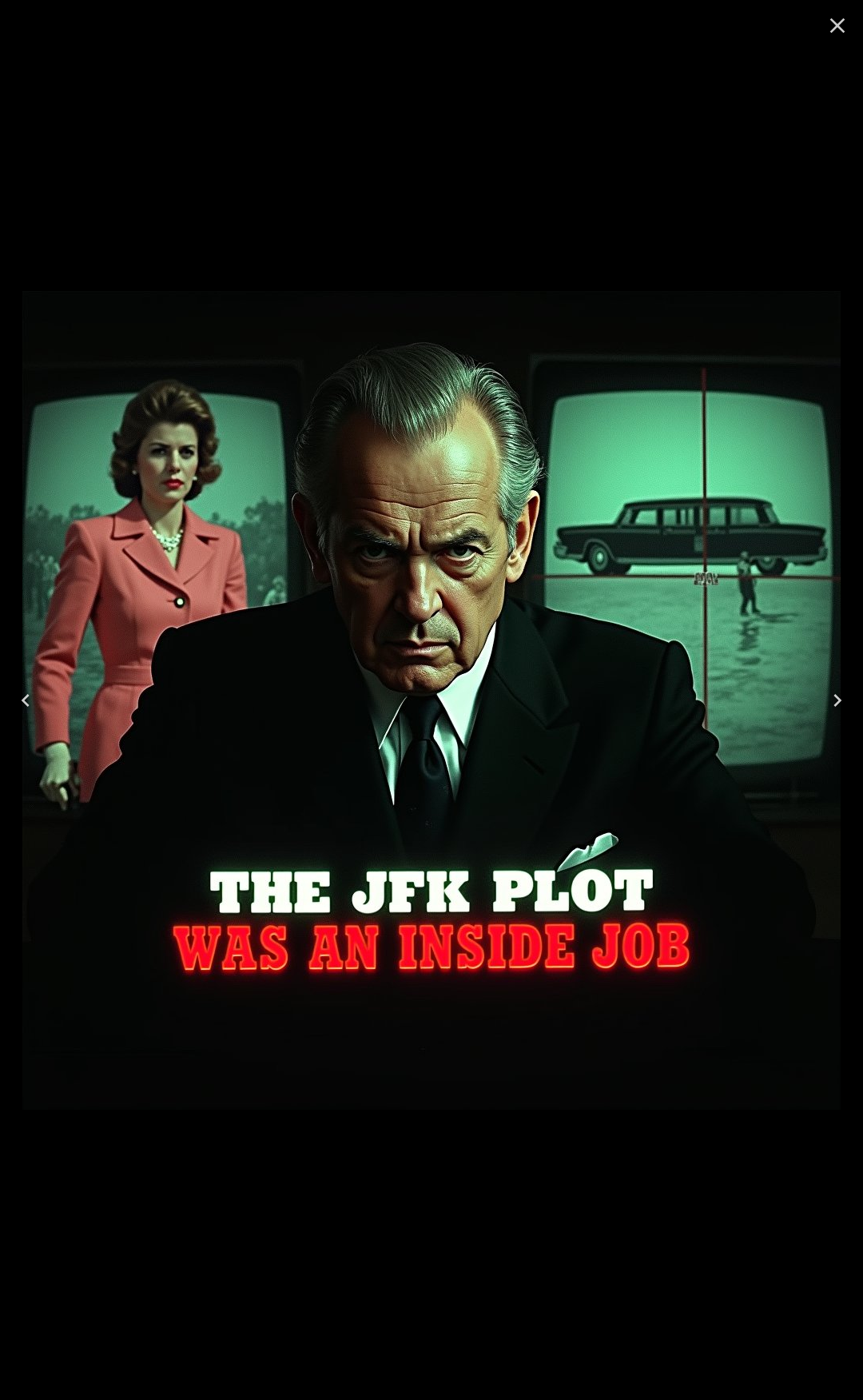
click at [840, 22] on icon "Close" at bounding box center [838, 25] width 25 height 25
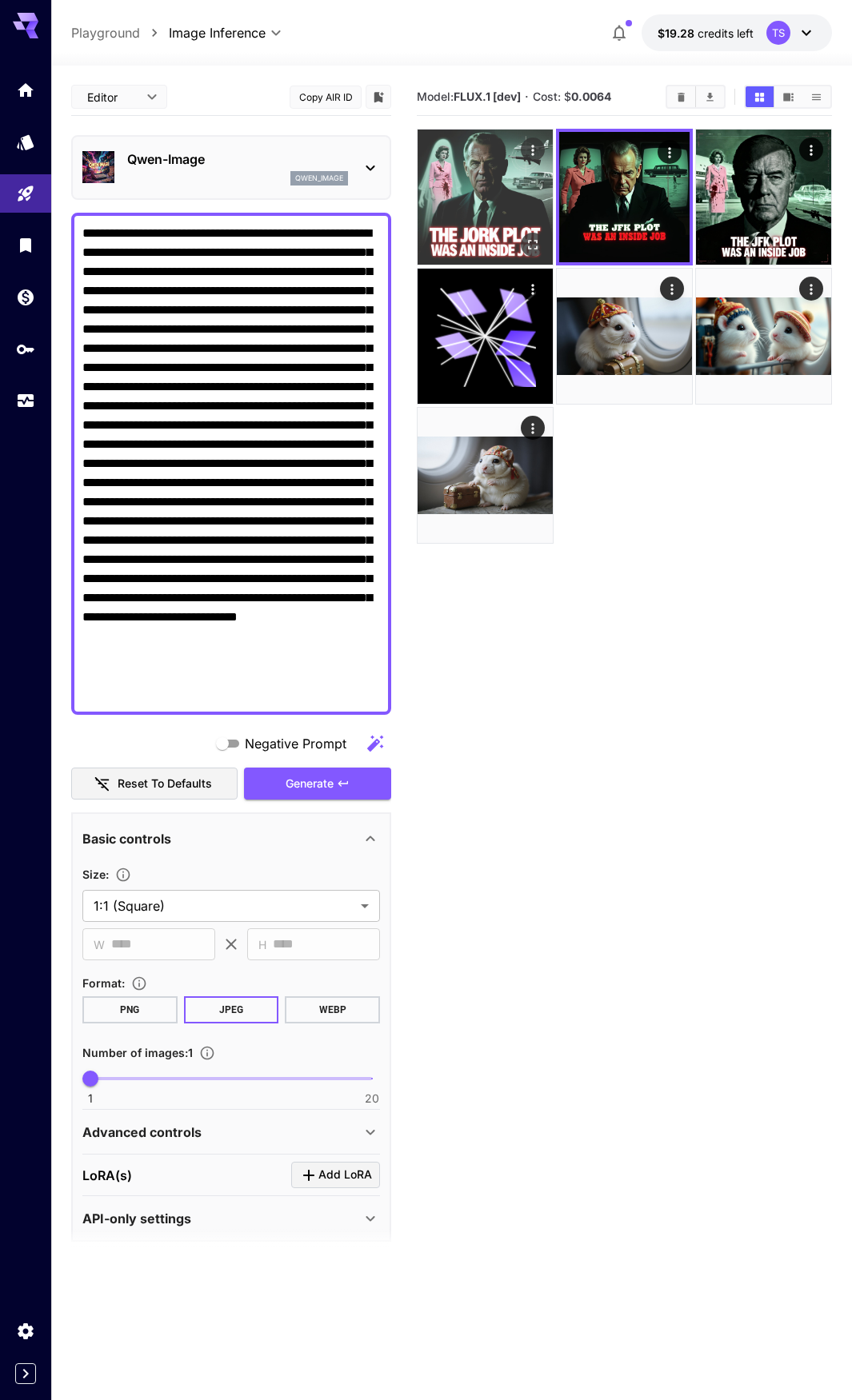
click at [533, 243] on icon "Open in fullscreen" at bounding box center [533, 244] width 16 height 16
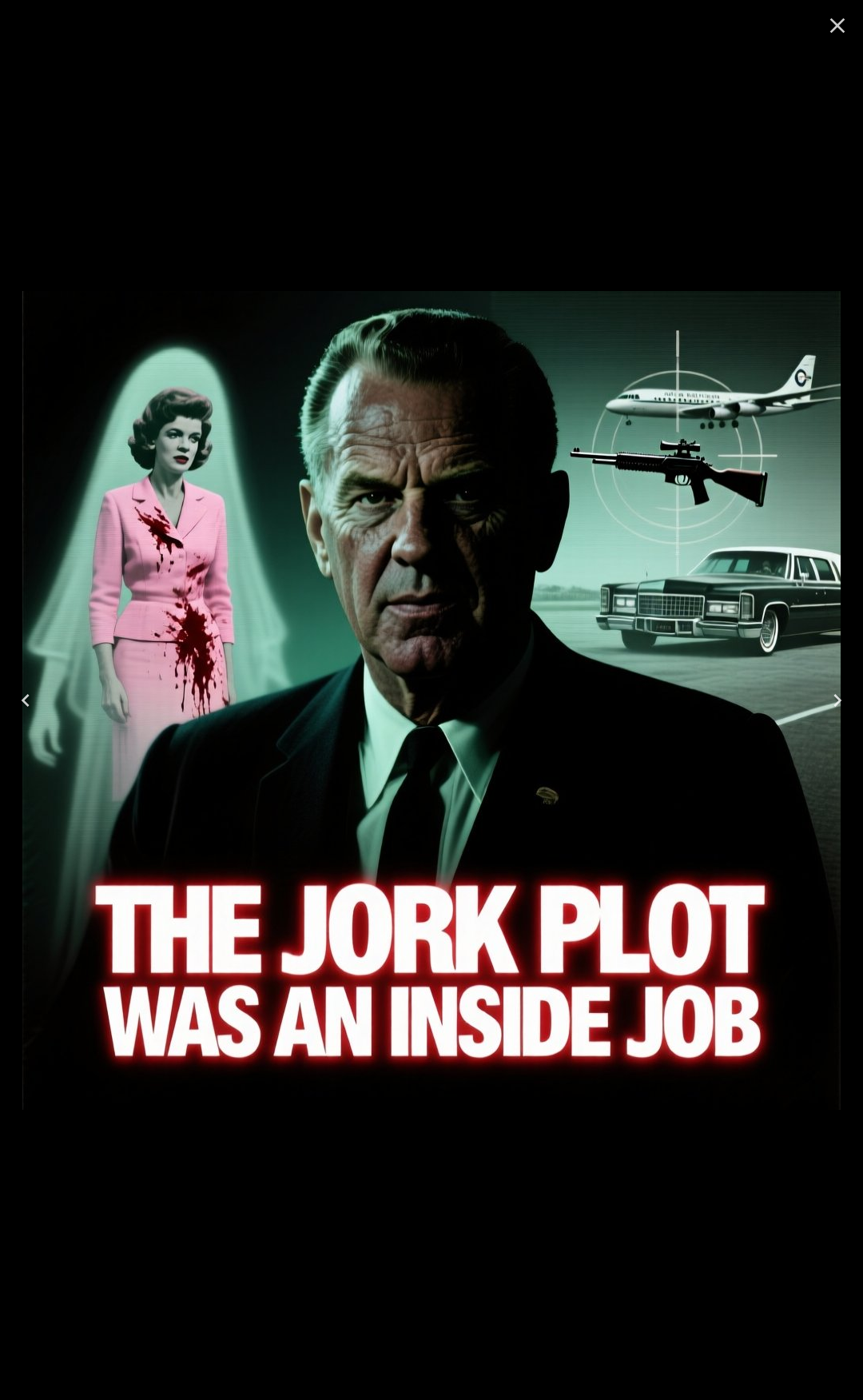
click at [844, 33] on icon "Close" at bounding box center [838, 25] width 25 height 25
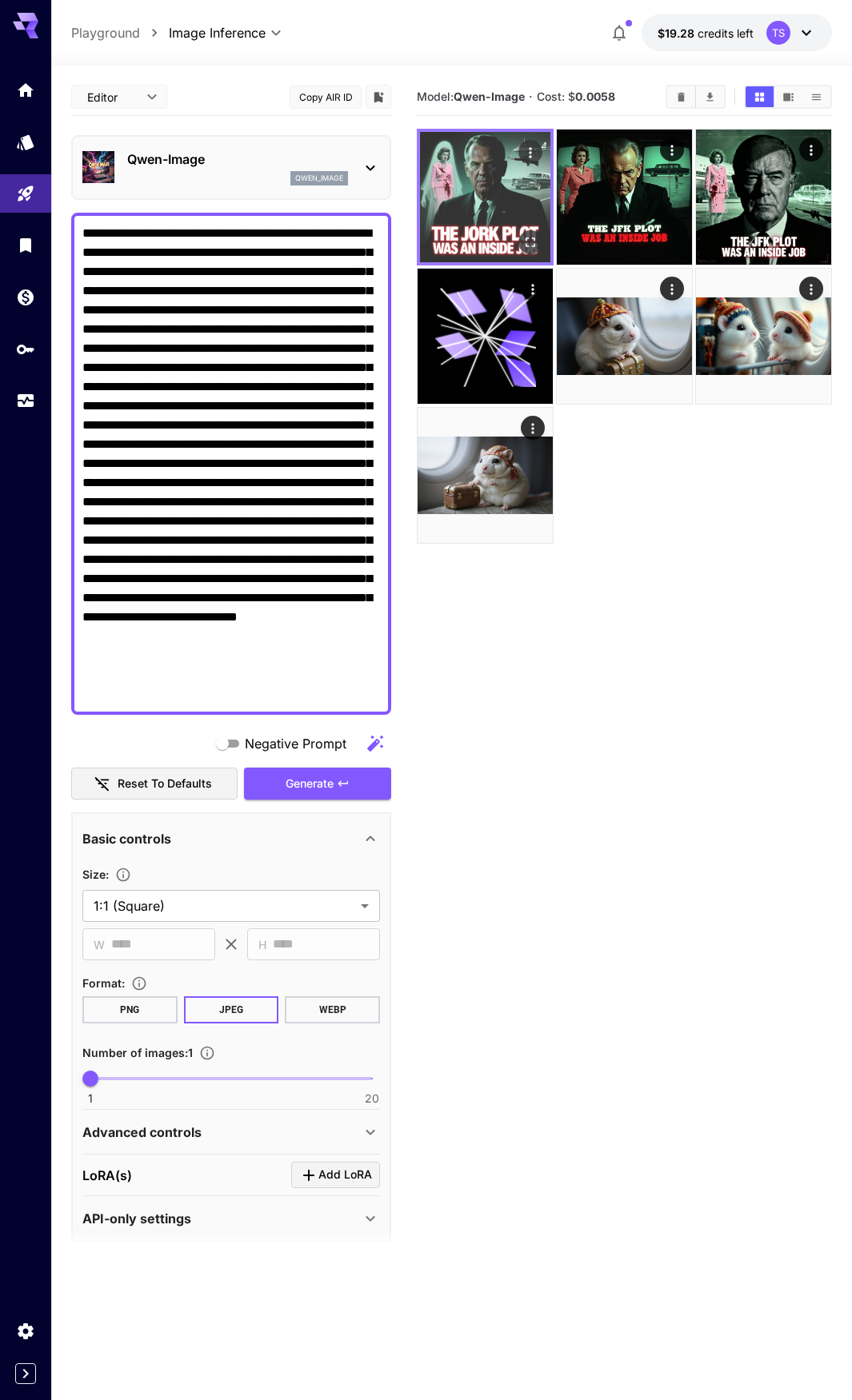
click at [508, 175] on img at bounding box center [484, 197] width 130 height 130
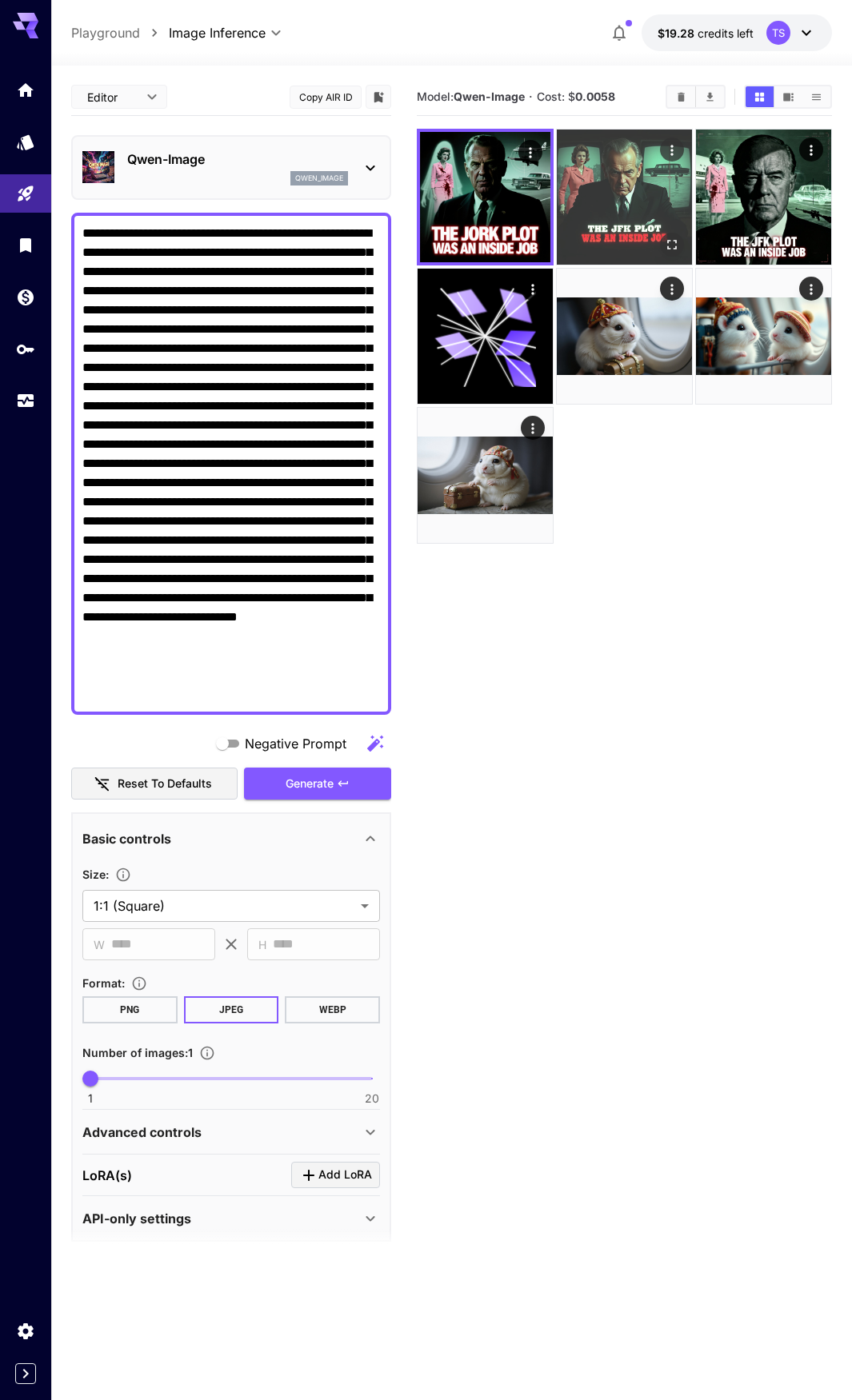
click at [627, 181] on img at bounding box center [624, 197] width 135 height 135
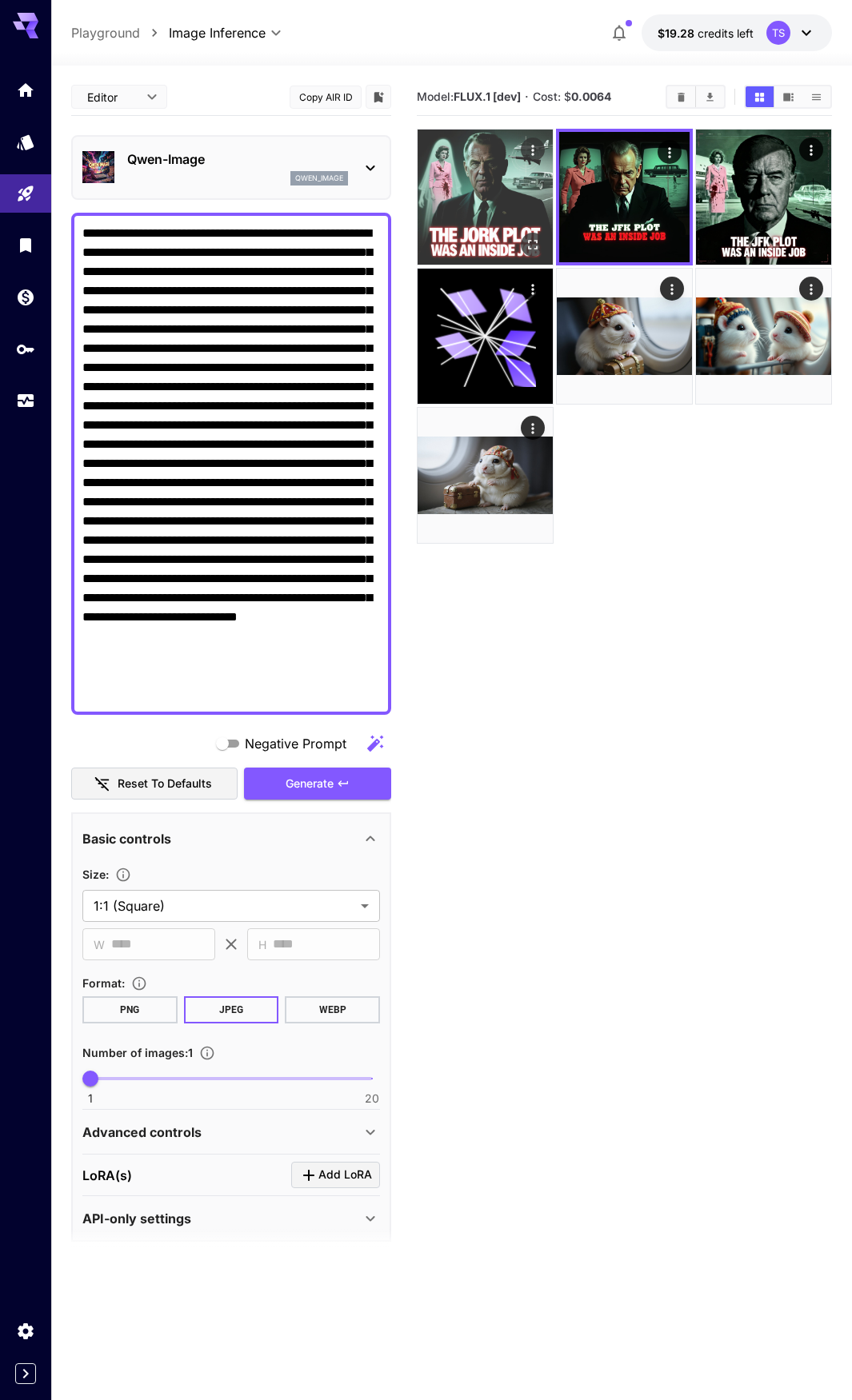
click at [486, 191] on img at bounding box center [485, 197] width 135 height 135
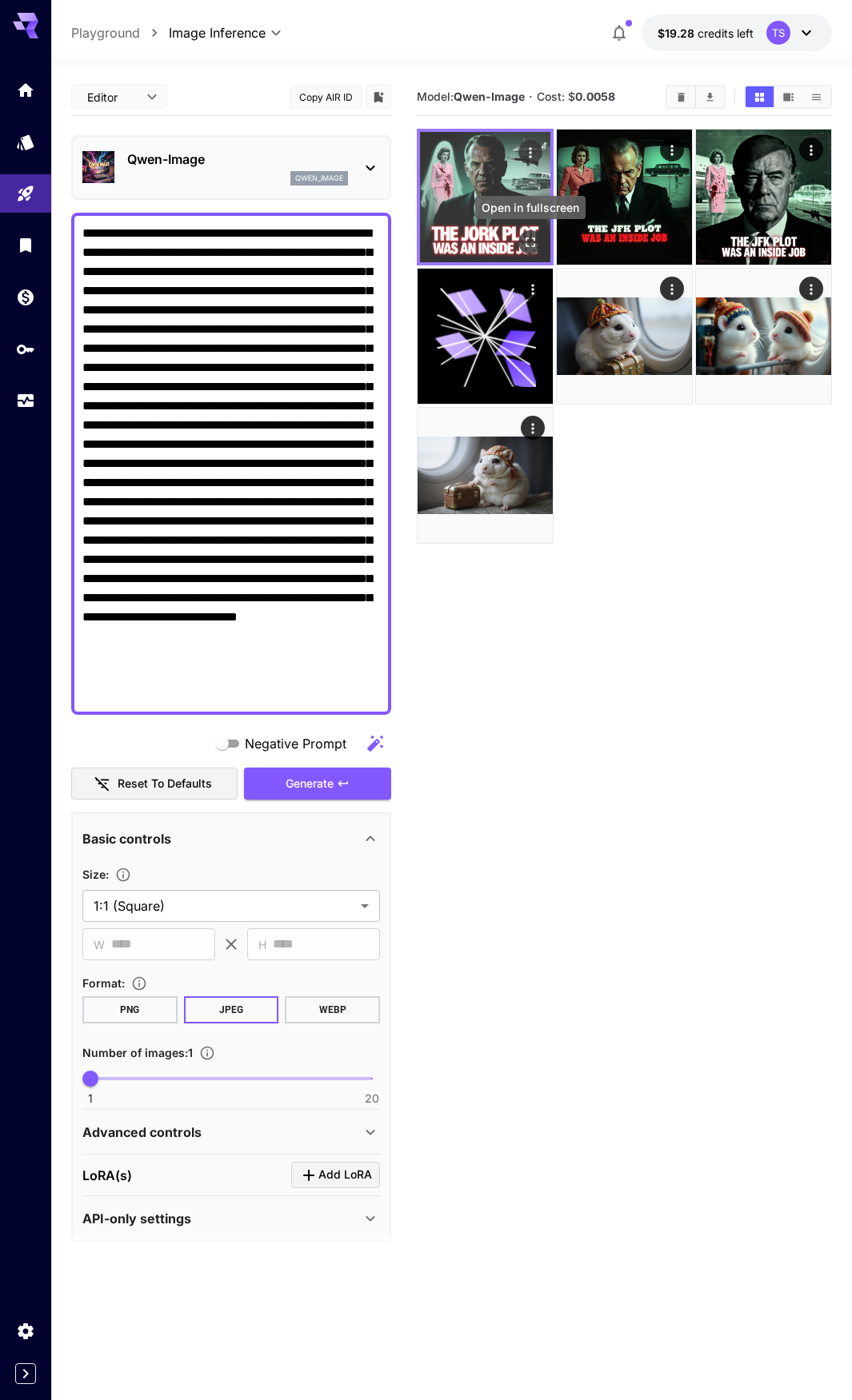
click at [530, 248] on icon "Open in fullscreen" at bounding box center [530, 242] width 16 height 16
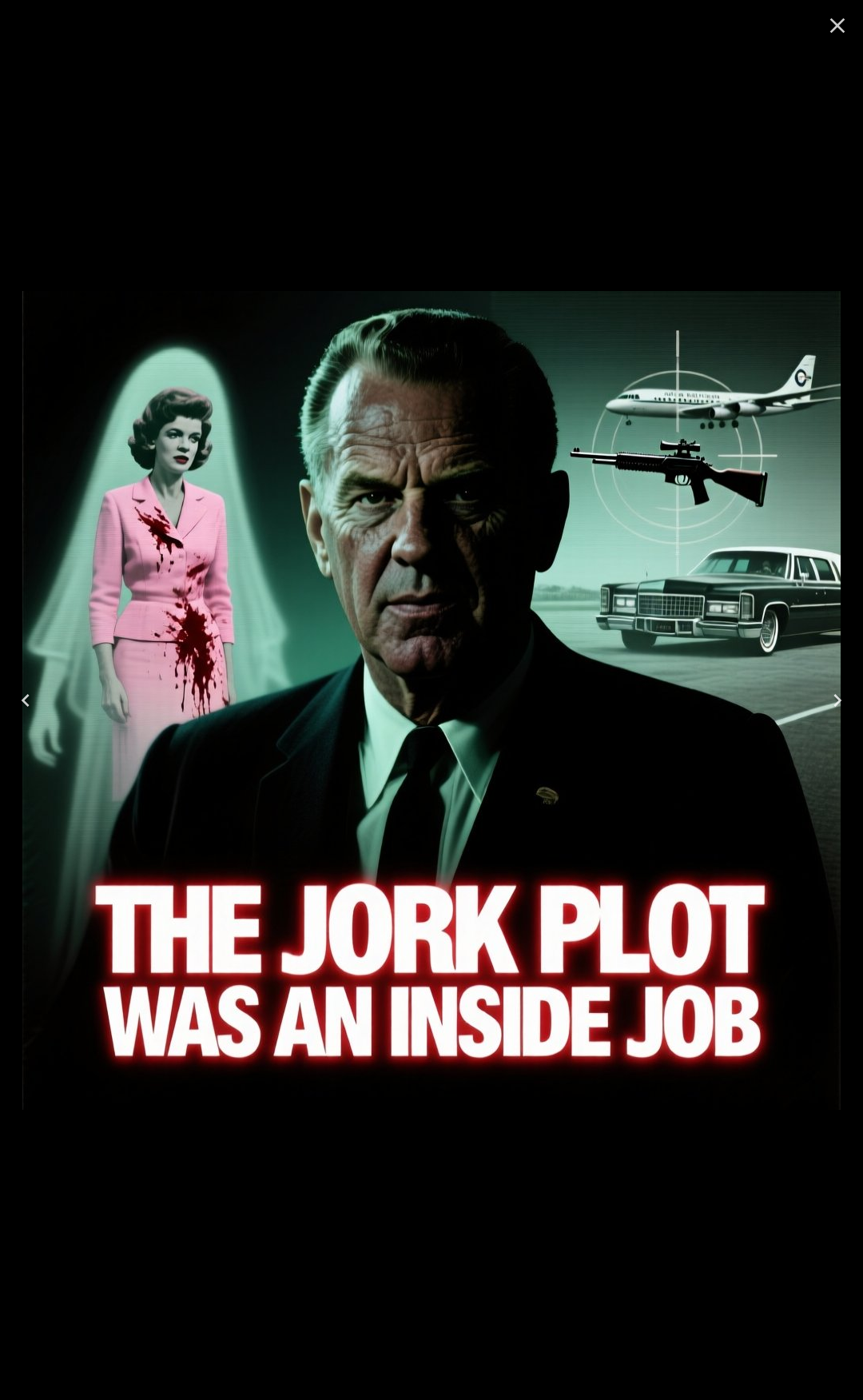
click at [836, 27] on icon "Close" at bounding box center [839, 26] width 16 height 16
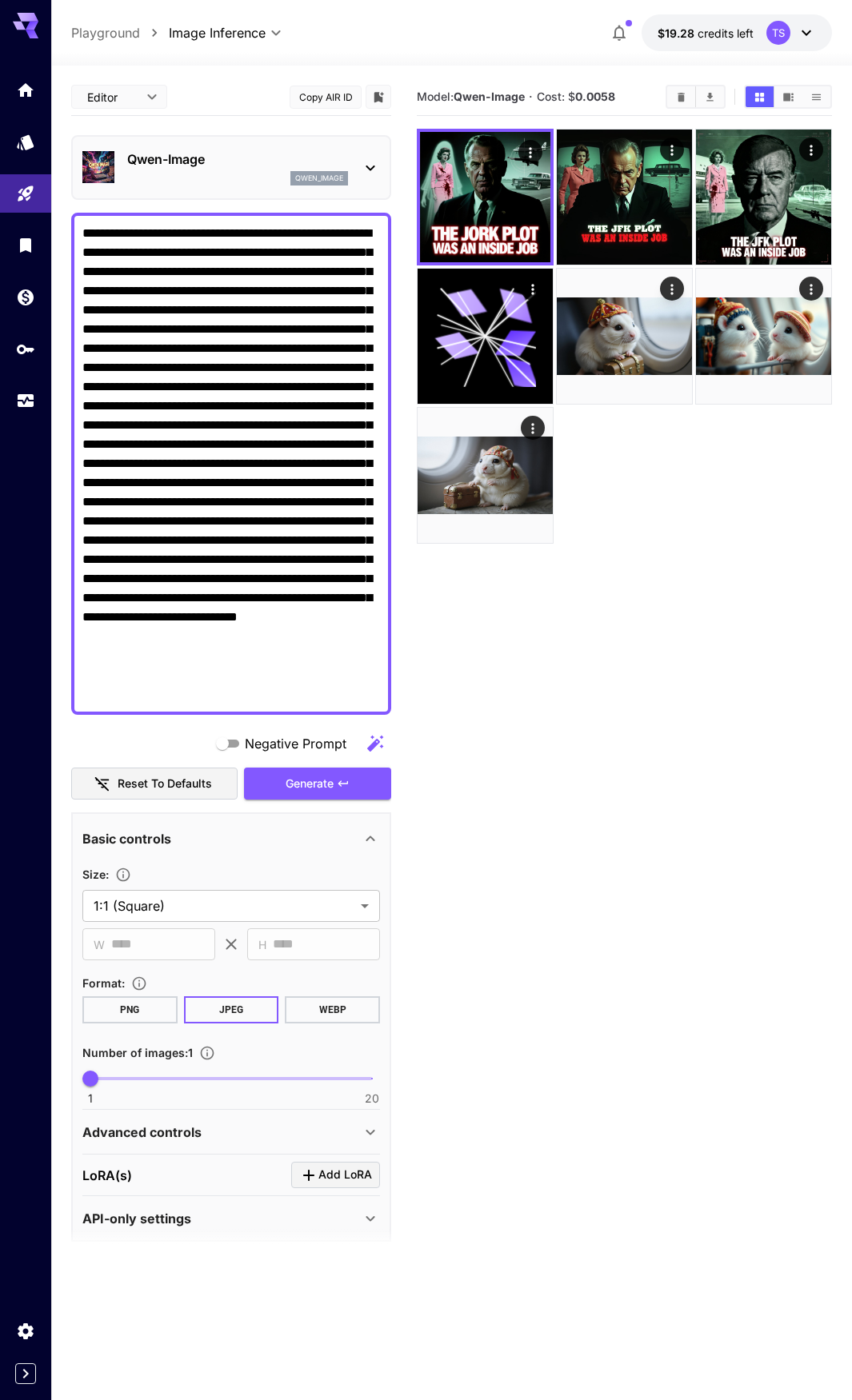
click at [234, 424] on textarea "Negative Prompt" at bounding box center [231, 463] width 297 height 480
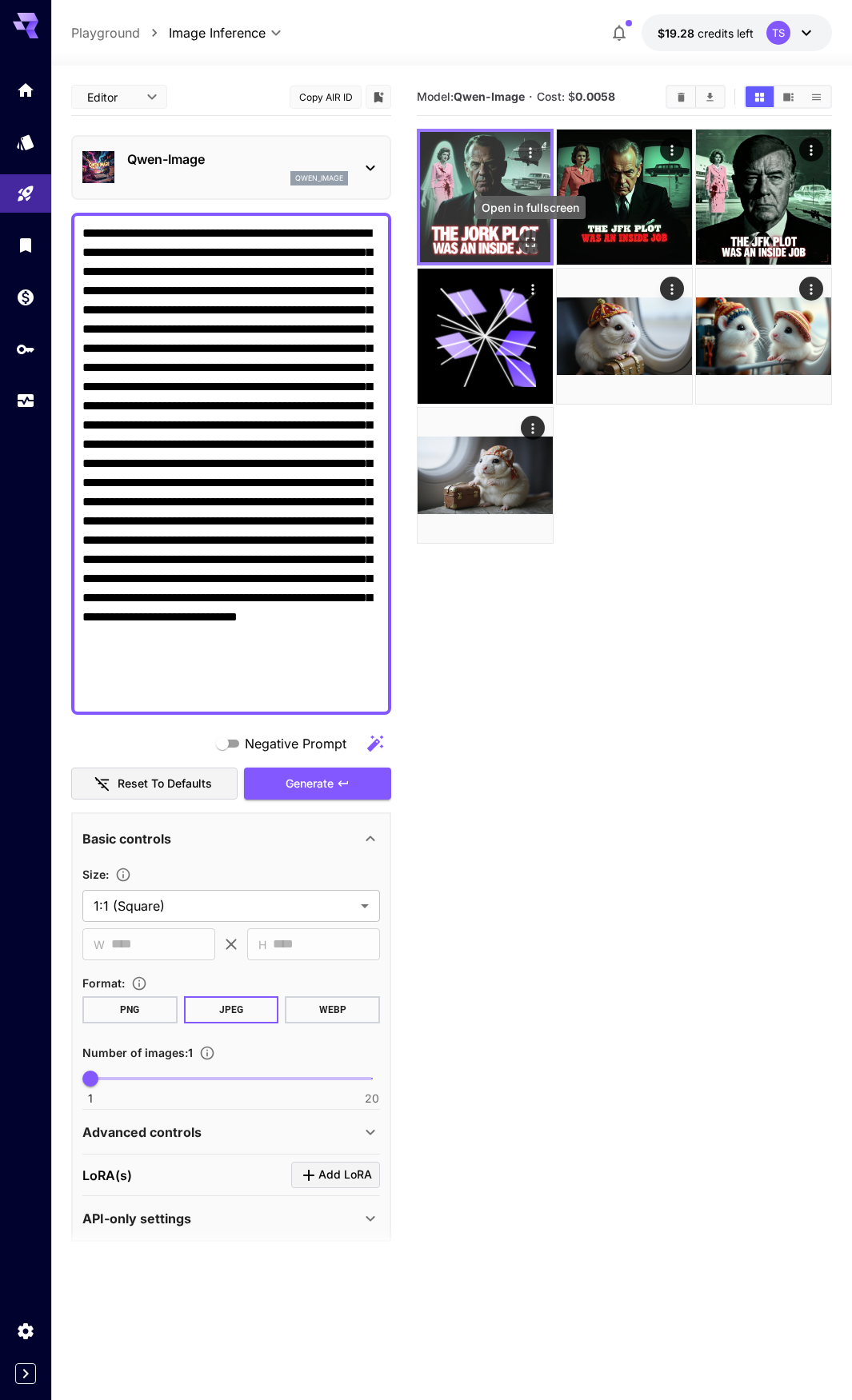
click at [523, 239] on icon "Open in fullscreen" at bounding box center [530, 242] width 16 height 16
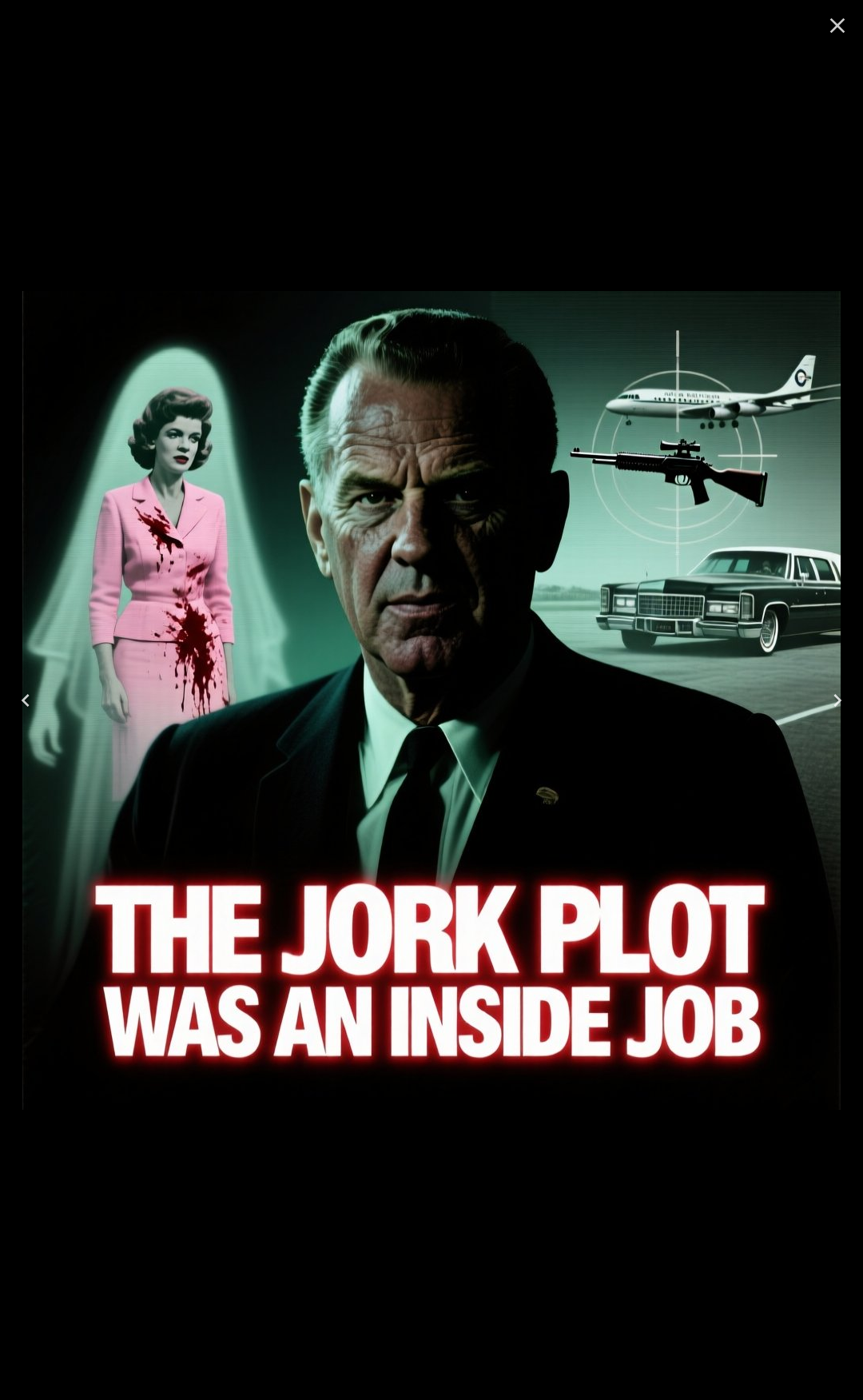
click at [828, 37] on icon "Close" at bounding box center [838, 25] width 25 height 25
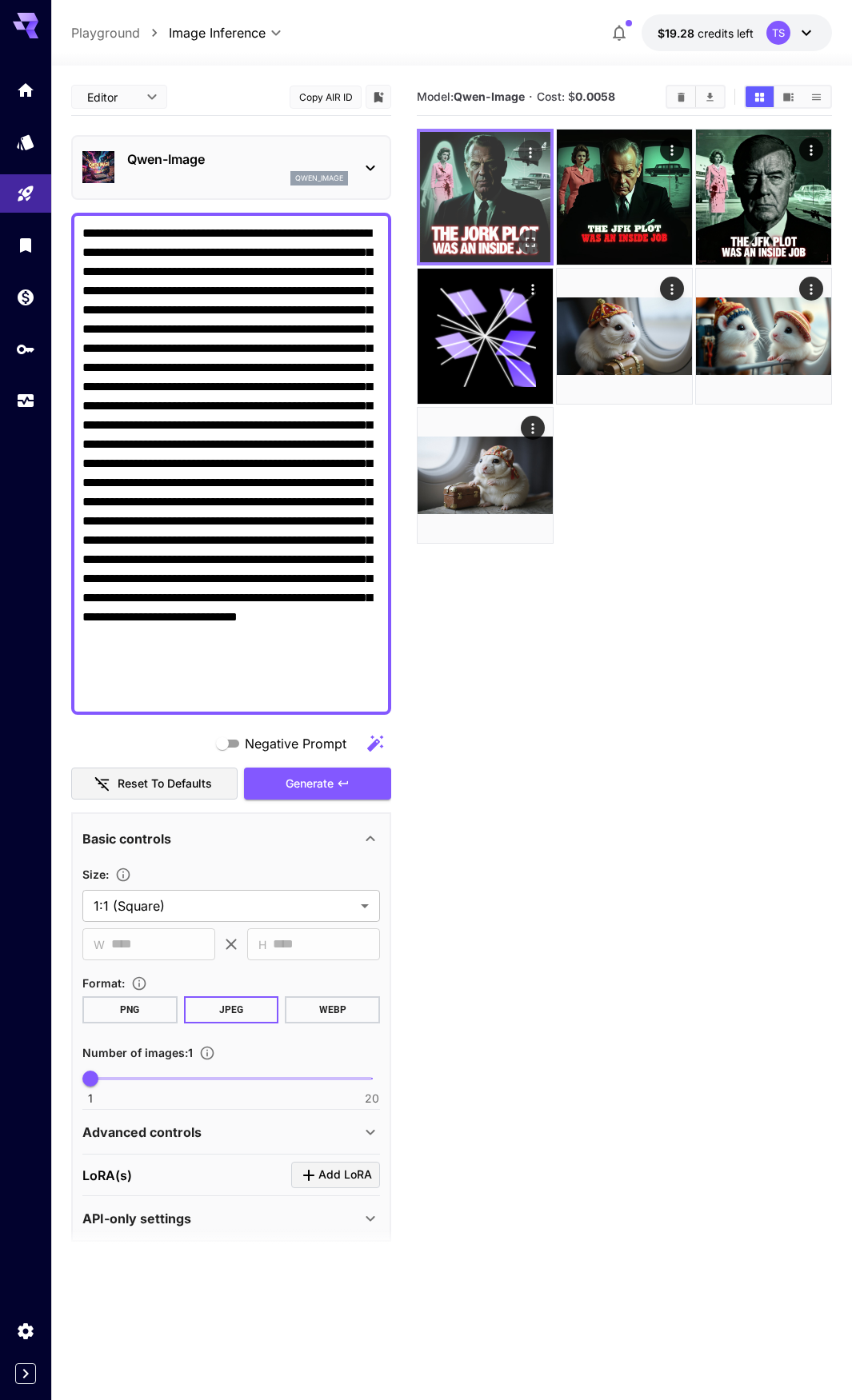
click at [527, 241] on icon "Open in fullscreen" at bounding box center [530, 242] width 16 height 16
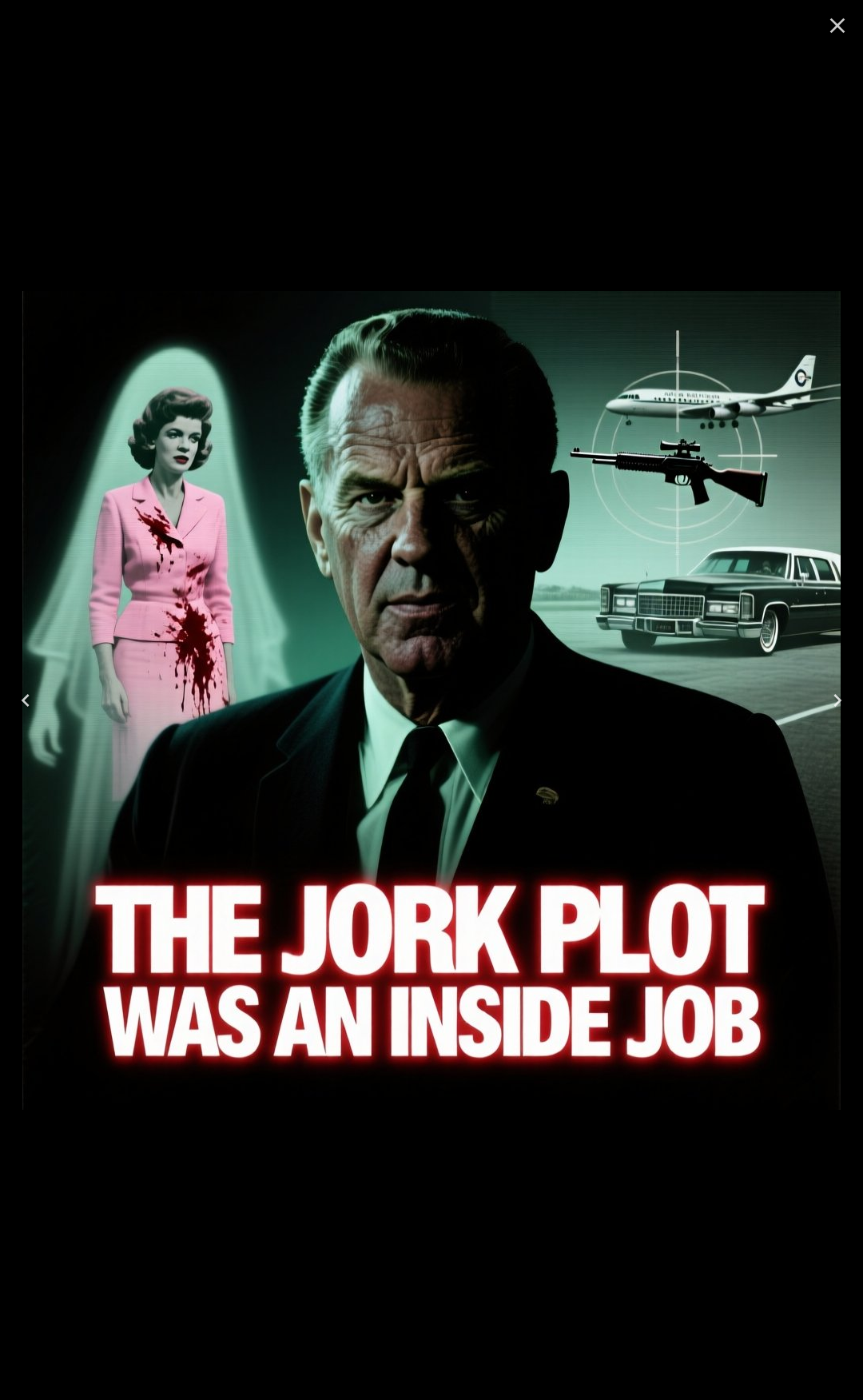
drag, startPoint x: 837, startPoint y: 28, endPoint x: 821, endPoint y: 37, distance: 18.4
click at [833, 32] on icon "Close" at bounding box center [838, 25] width 25 height 25
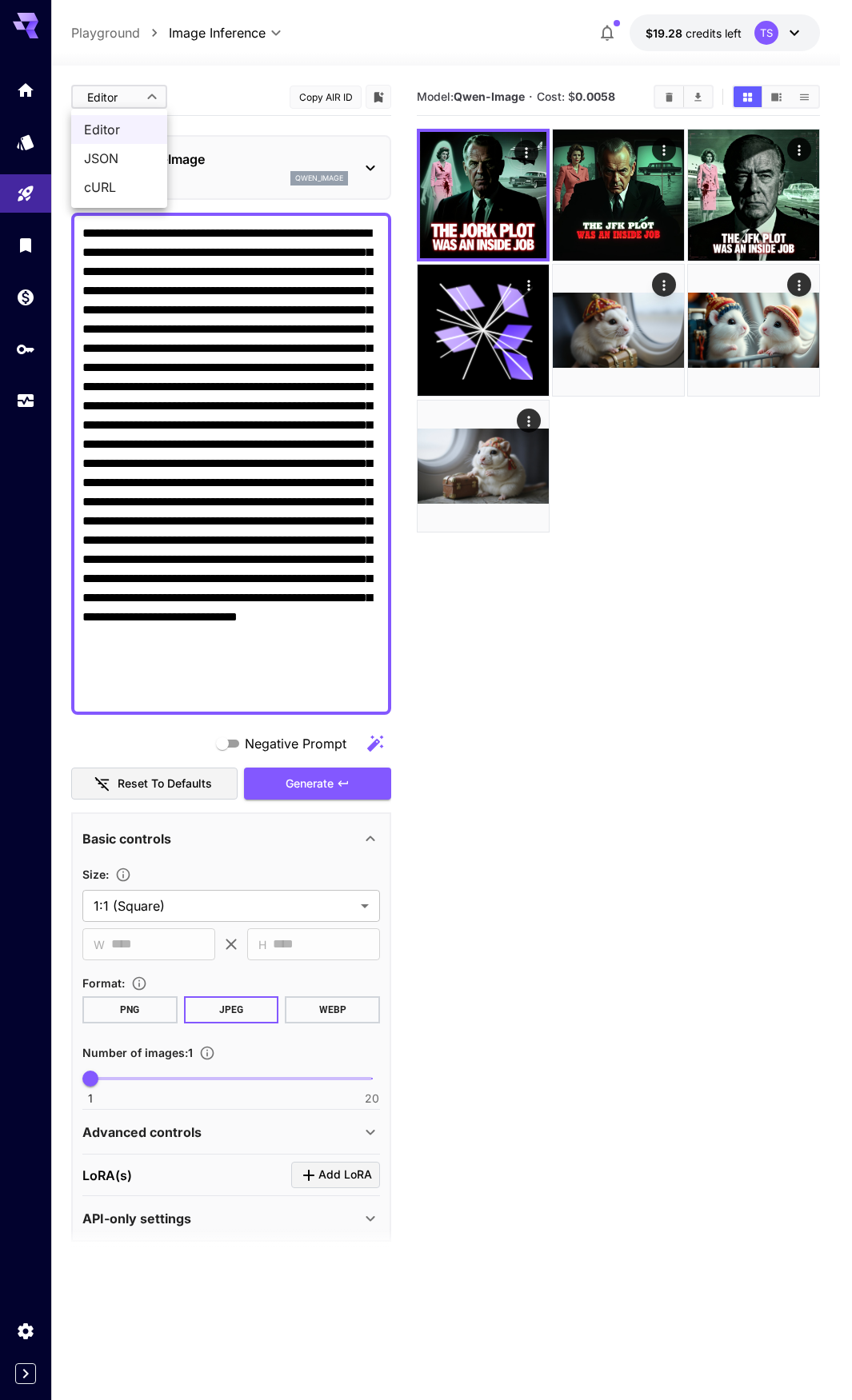
click at [148, 95] on body "**********" at bounding box center [426, 764] width 852 height 1527
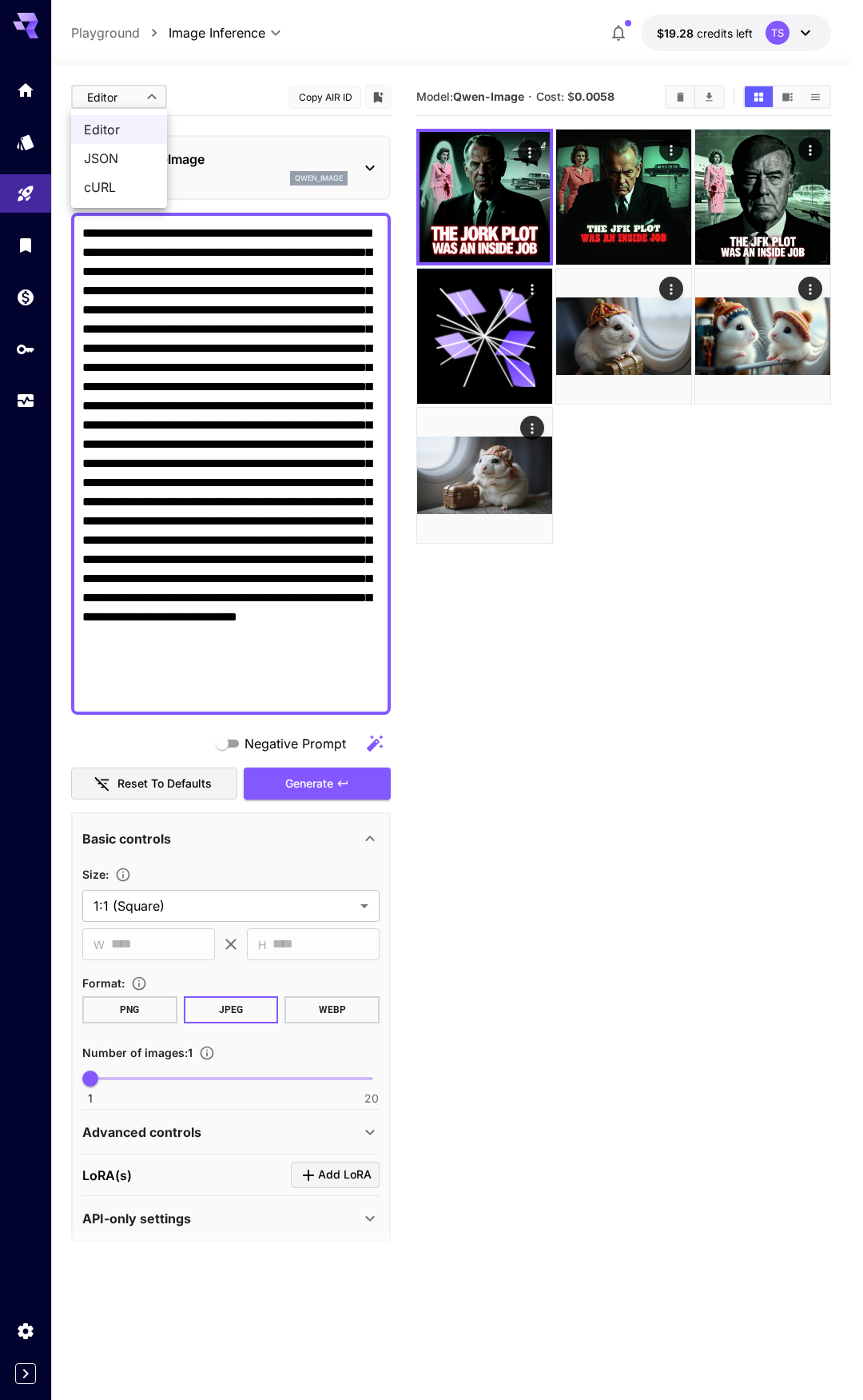
click at [110, 189] on span "cURL" at bounding box center [119, 188] width 70 height 20
type input "****"
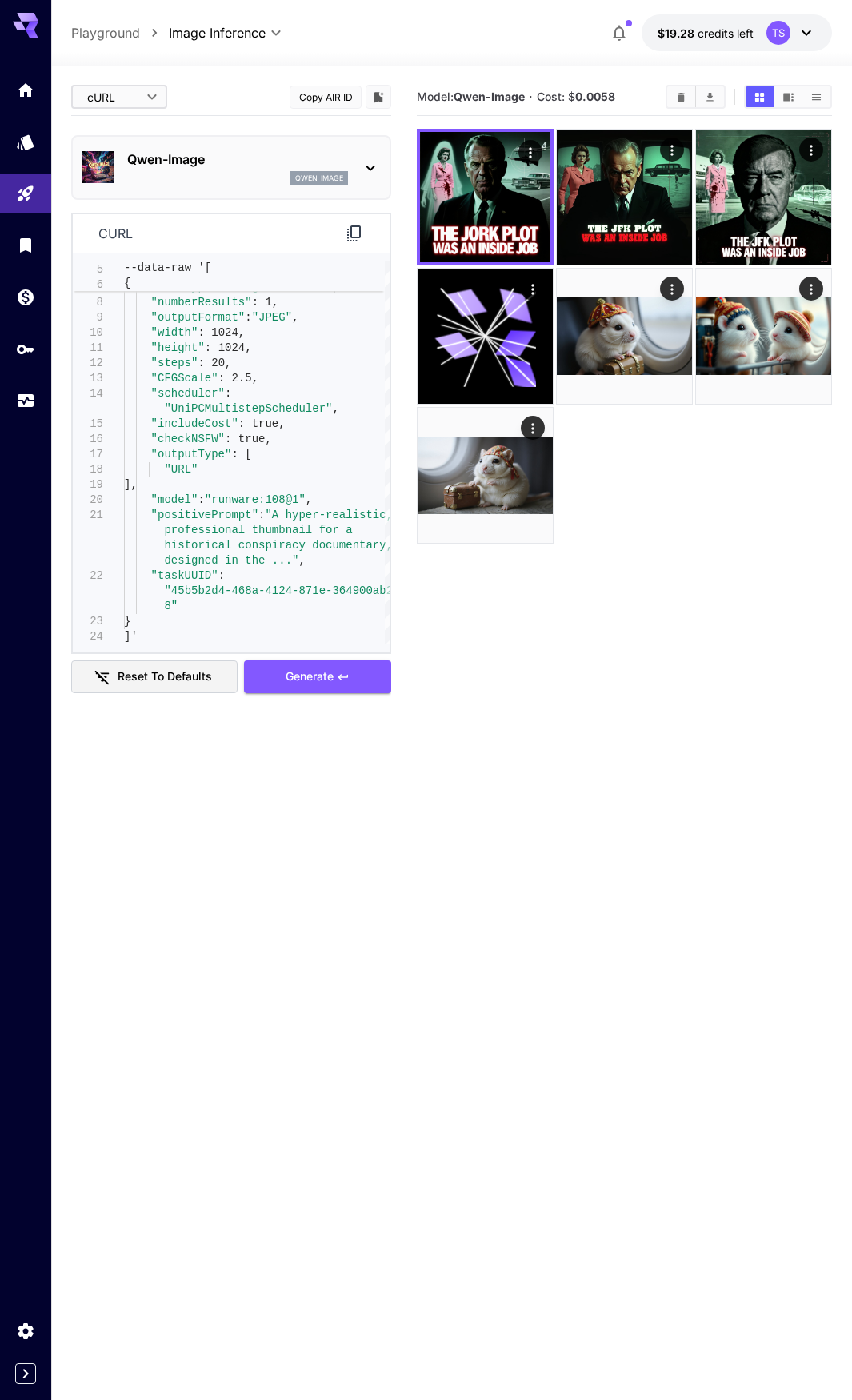
click at [152, 185] on div "qwen_image" at bounding box center [238, 178] width 221 height 15
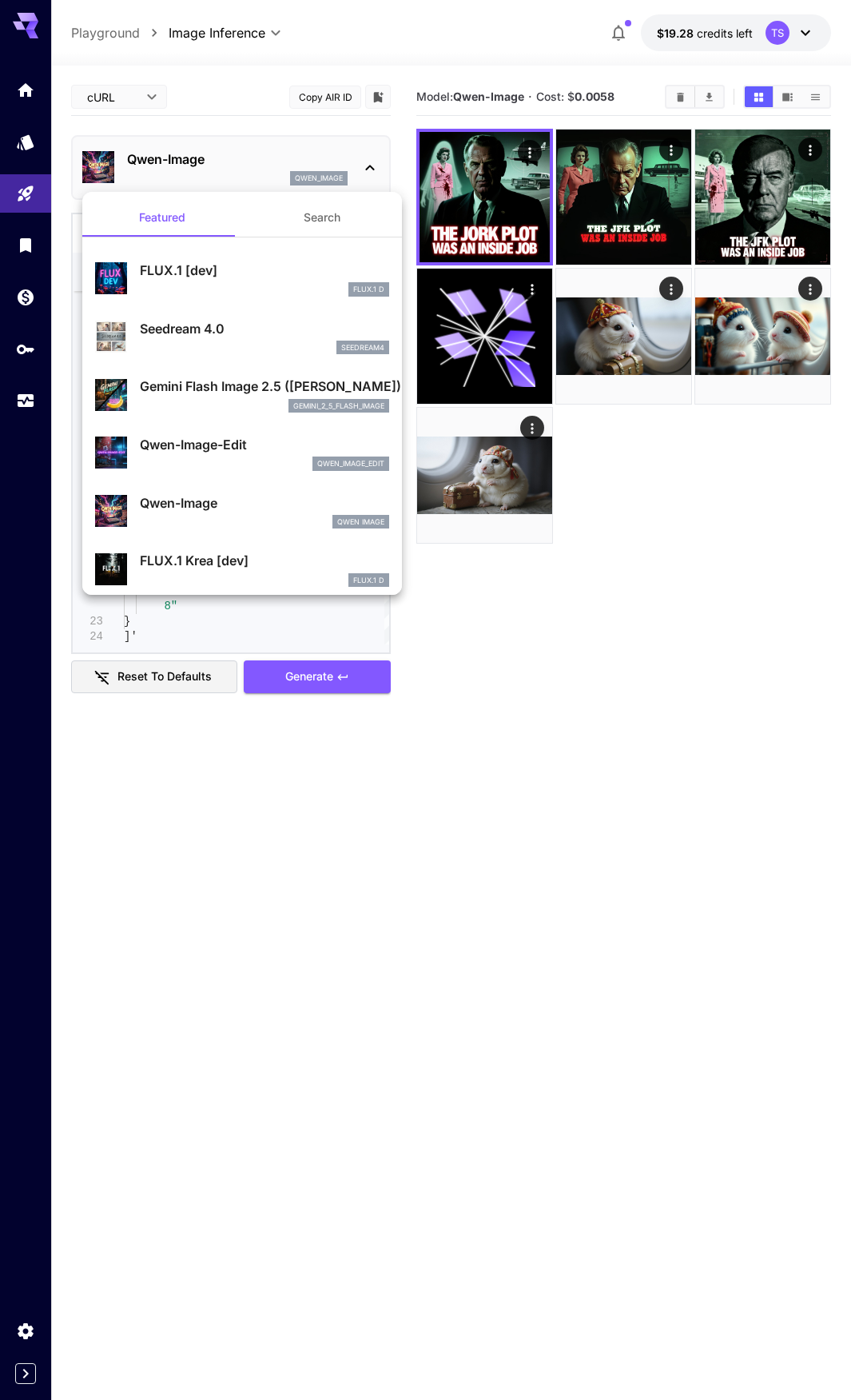
click at [151, 185] on div at bounding box center [431, 700] width 863 height 1400
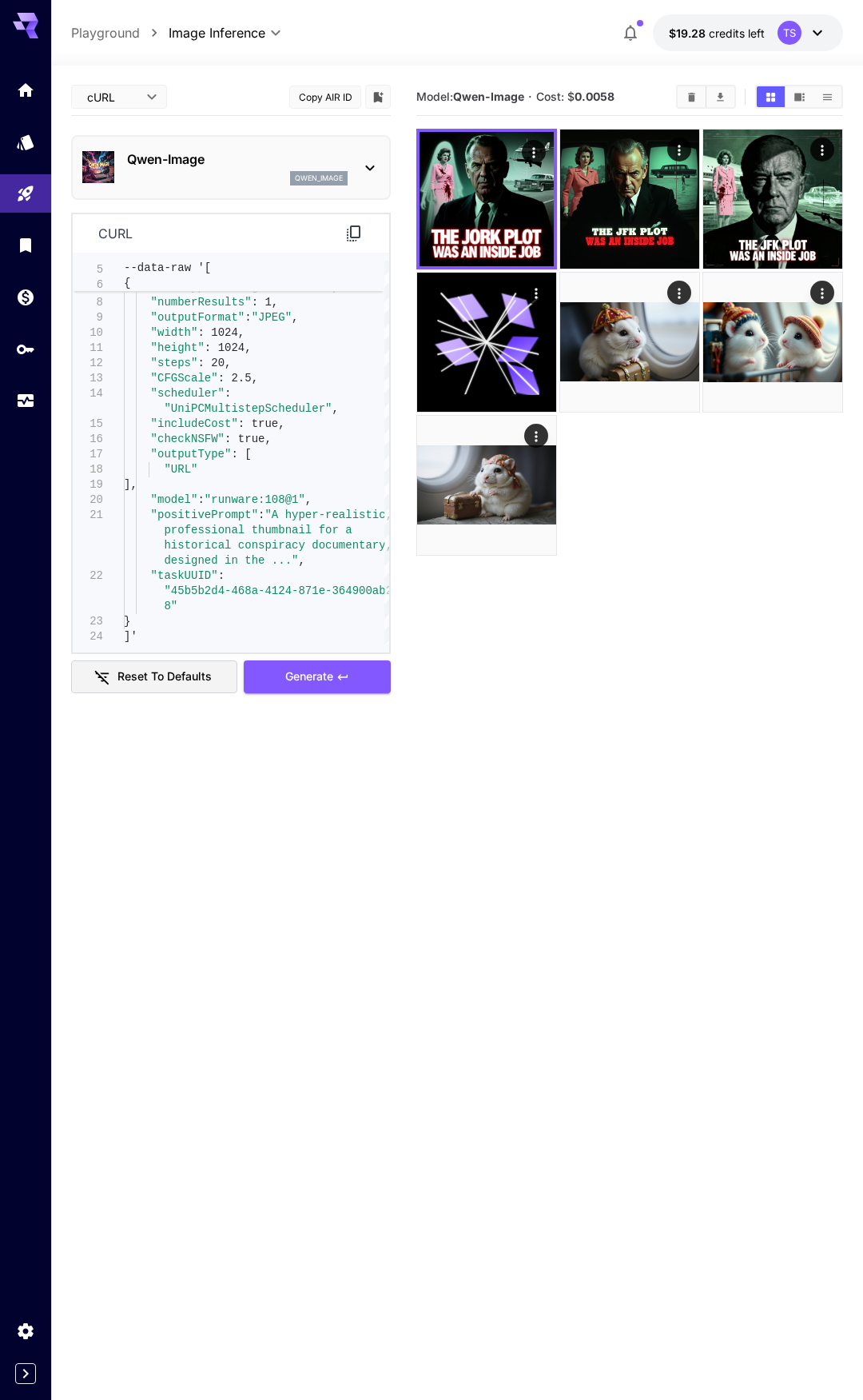
click at [130, 105] on body "**********" at bounding box center [431, 764] width 863 height 1527
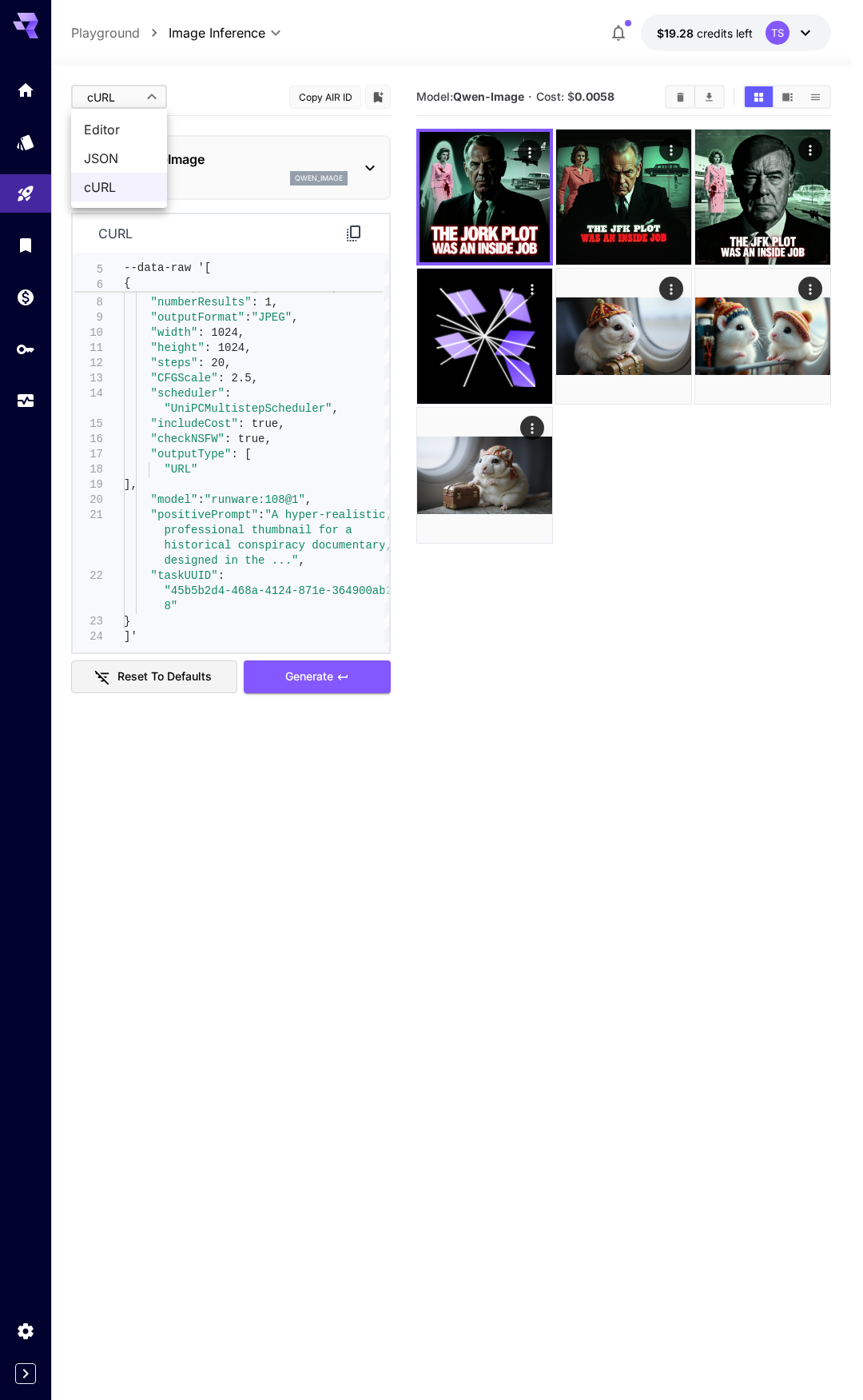
click at [206, 539] on div at bounding box center [431, 700] width 863 height 1400
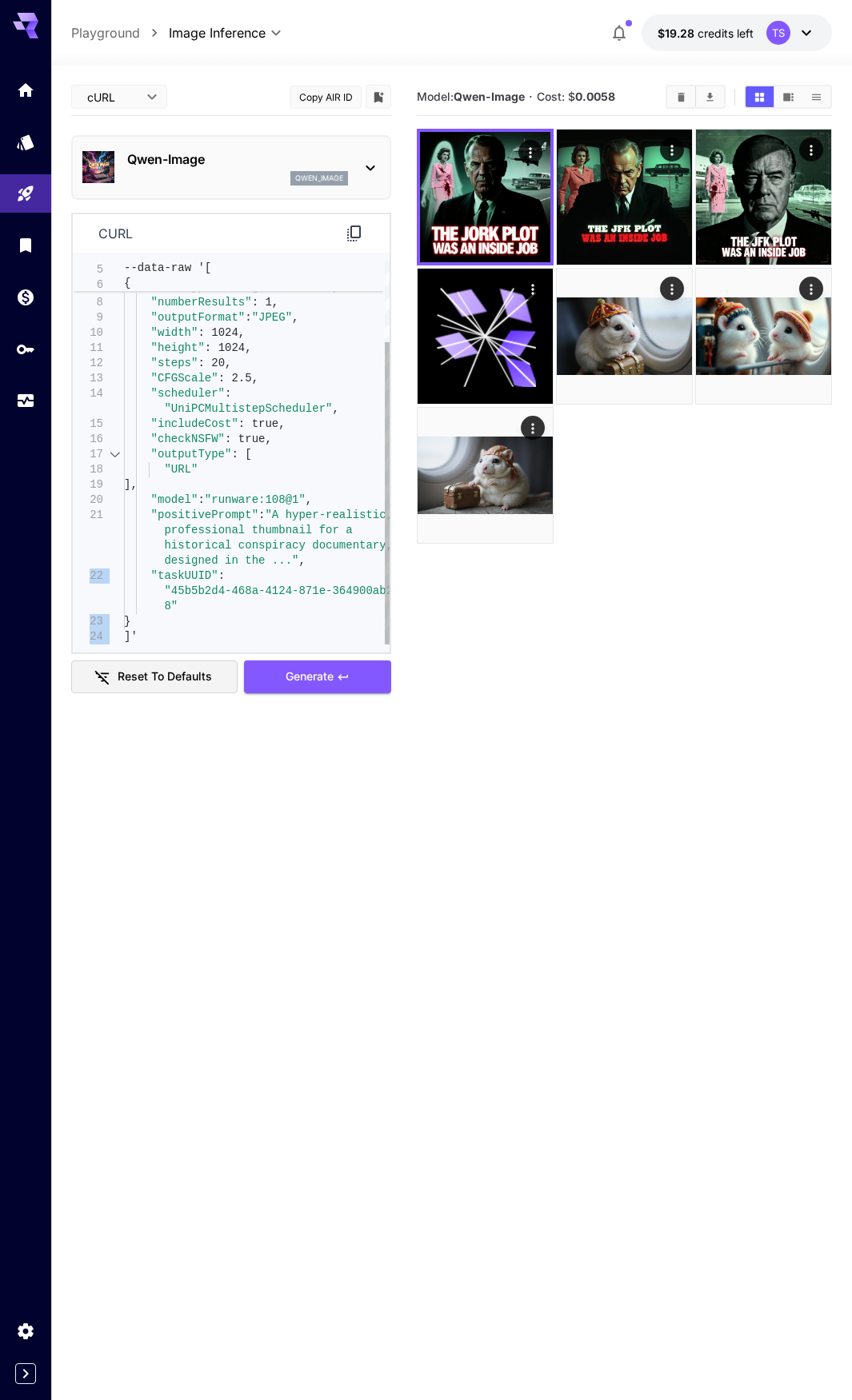
drag, startPoint x: 165, startPoint y: 645, endPoint x: 111, endPoint y: 560, distance: 100.7
click at [111, 560] on div "5 6 7 8 9 10 11 12 13 14 15 16 17 18 19 20 21 22 23 24 --data-raw '[ { "taskTyp…" at bounding box center [231, 452] width 317 height 400
click at [186, 607] on div "--data-raw '[ { "taskType" : "imageInference" , "numberResults" : 1, "outputFor…" at bounding box center [257, 401] width 266 height 486
click at [171, 609] on div "--data-raw '[ { "taskType" : "imageInference" , "numberResults" : 1, "outputFor…" at bounding box center [257, 401] width 266 height 486
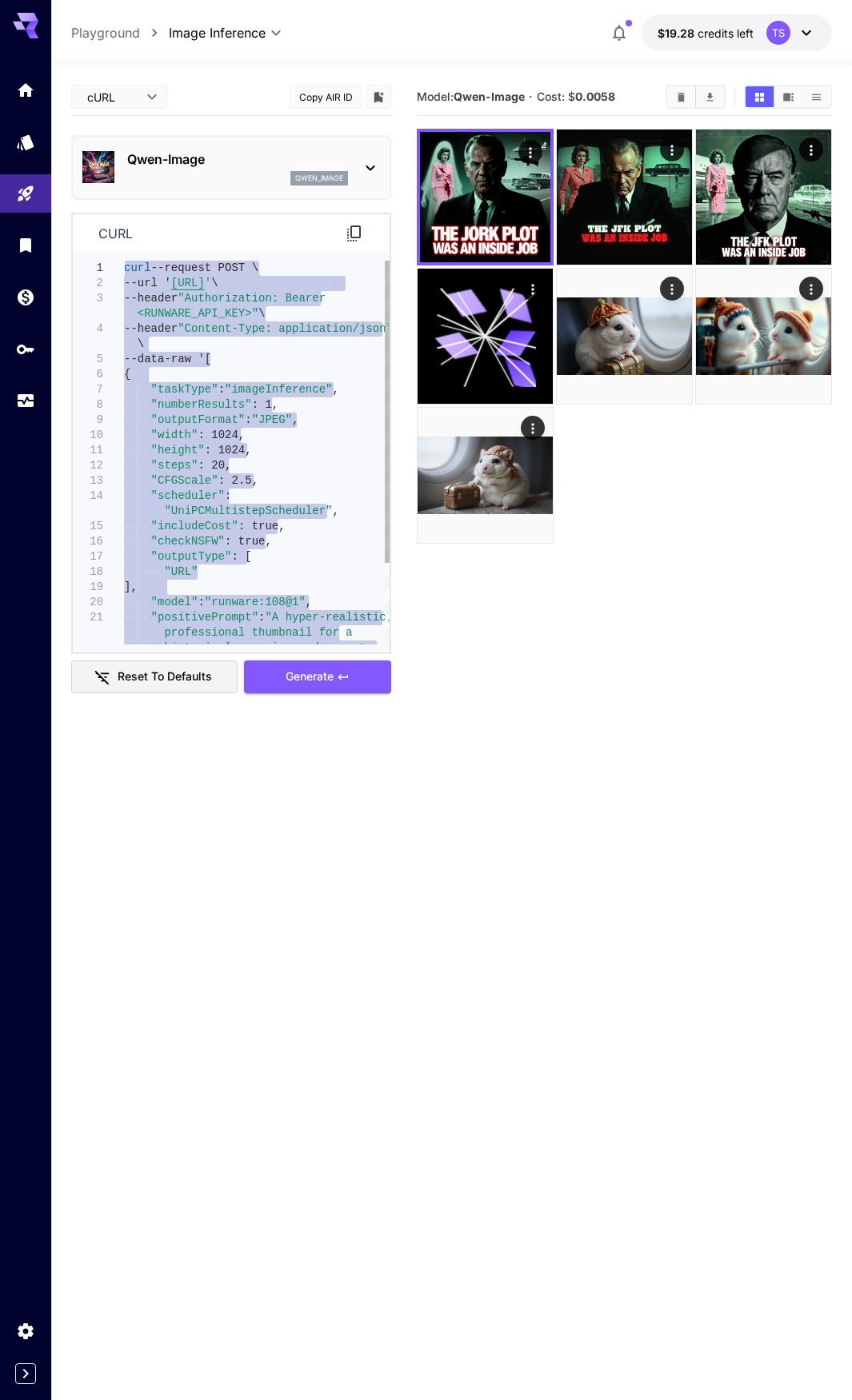
drag, startPoint x: 147, startPoint y: 639, endPoint x: 90, endPoint y: 257, distance: 386.2
type textarea "**********"
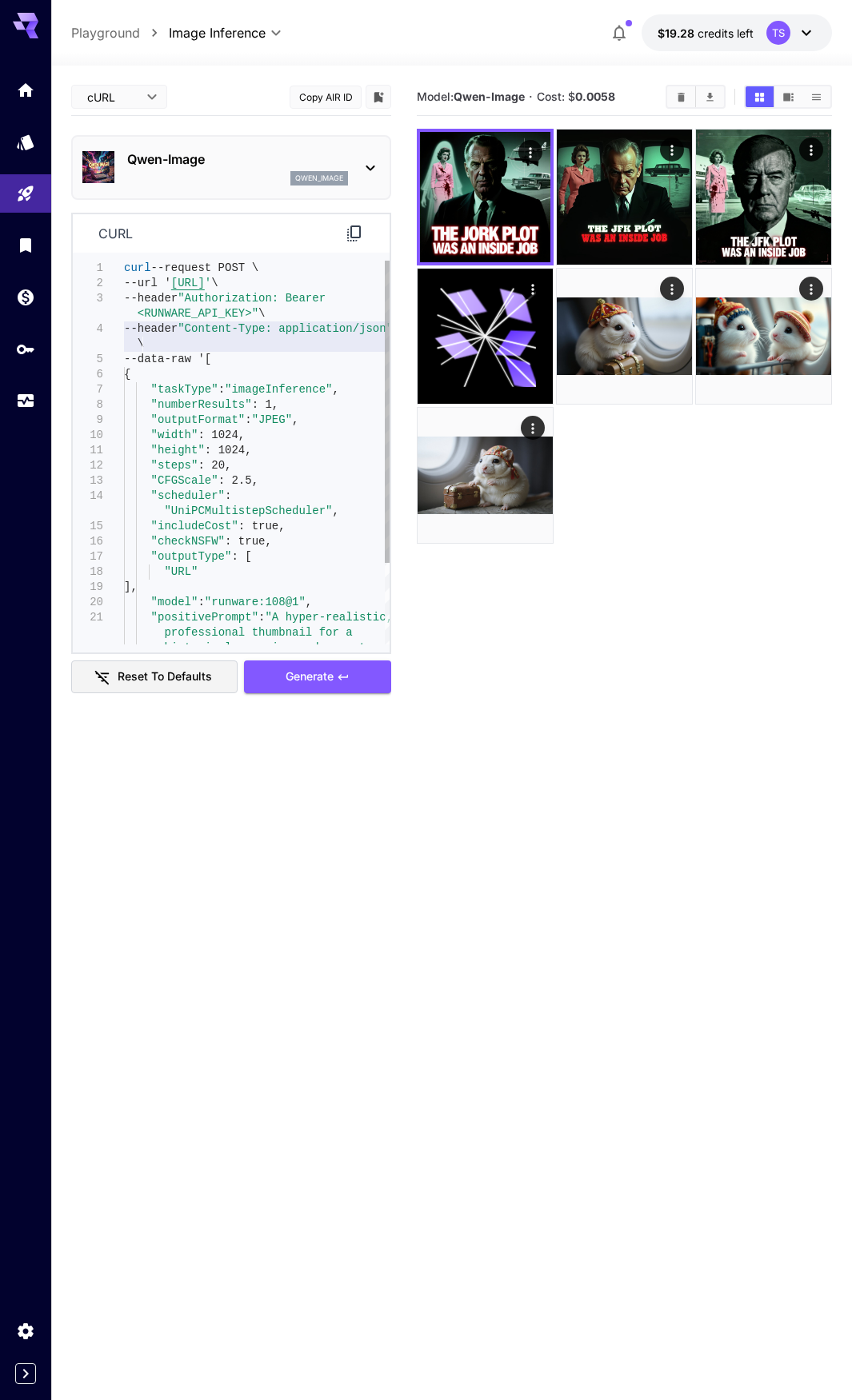
click at [258, 348] on div "--data-raw '[ { "taskType" : "imageInference" , "numberResults" : 1, "outputFor…" at bounding box center [257, 503] width 266 height 486
click at [187, 316] on div "--data-raw '[ { "taskType" : "imageInference" , "numberResults" : 1, "outputFor…" at bounding box center [257, 503] width 266 height 486
click at [122, 92] on body "**********" at bounding box center [426, 764] width 852 height 1527
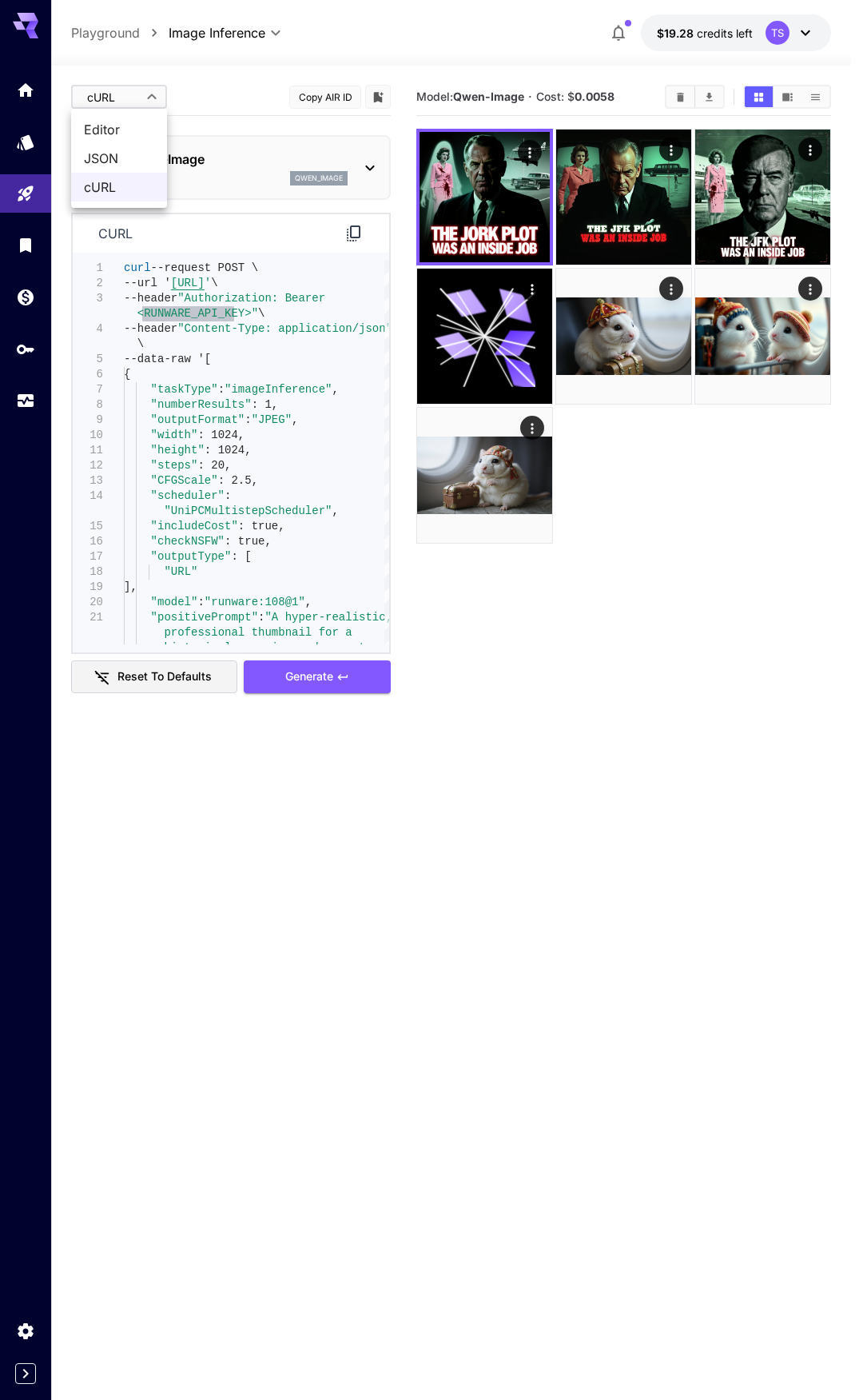
click at [116, 165] on span "JSON" at bounding box center [119, 158] width 70 height 20
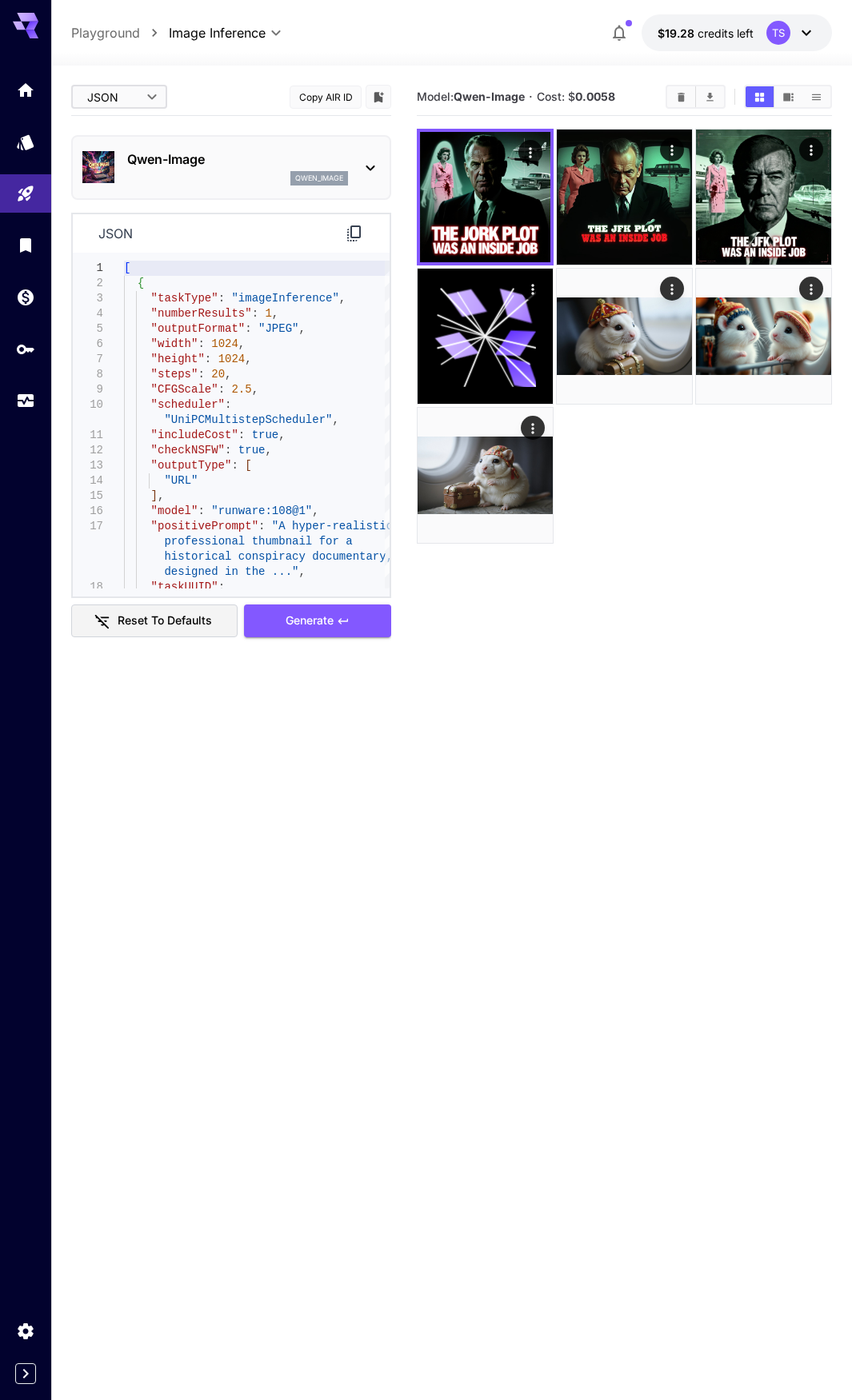
click at [110, 130] on div "**********" at bounding box center [231, 579] width 320 height 1001
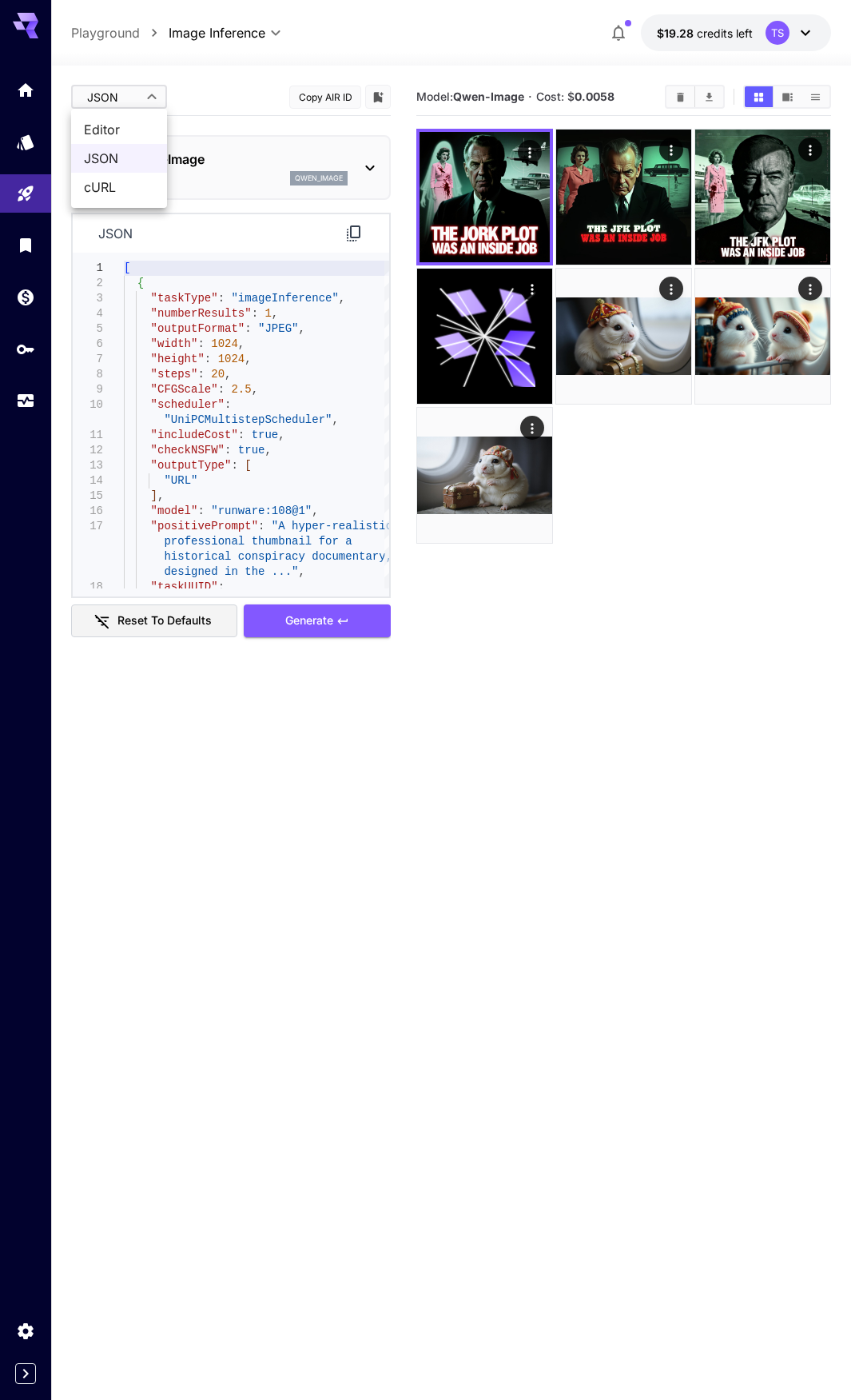
click at [113, 108] on body "**********" at bounding box center [431, 764] width 863 height 1527
click at [107, 135] on span "Editor" at bounding box center [119, 130] width 70 height 20
type input "****"
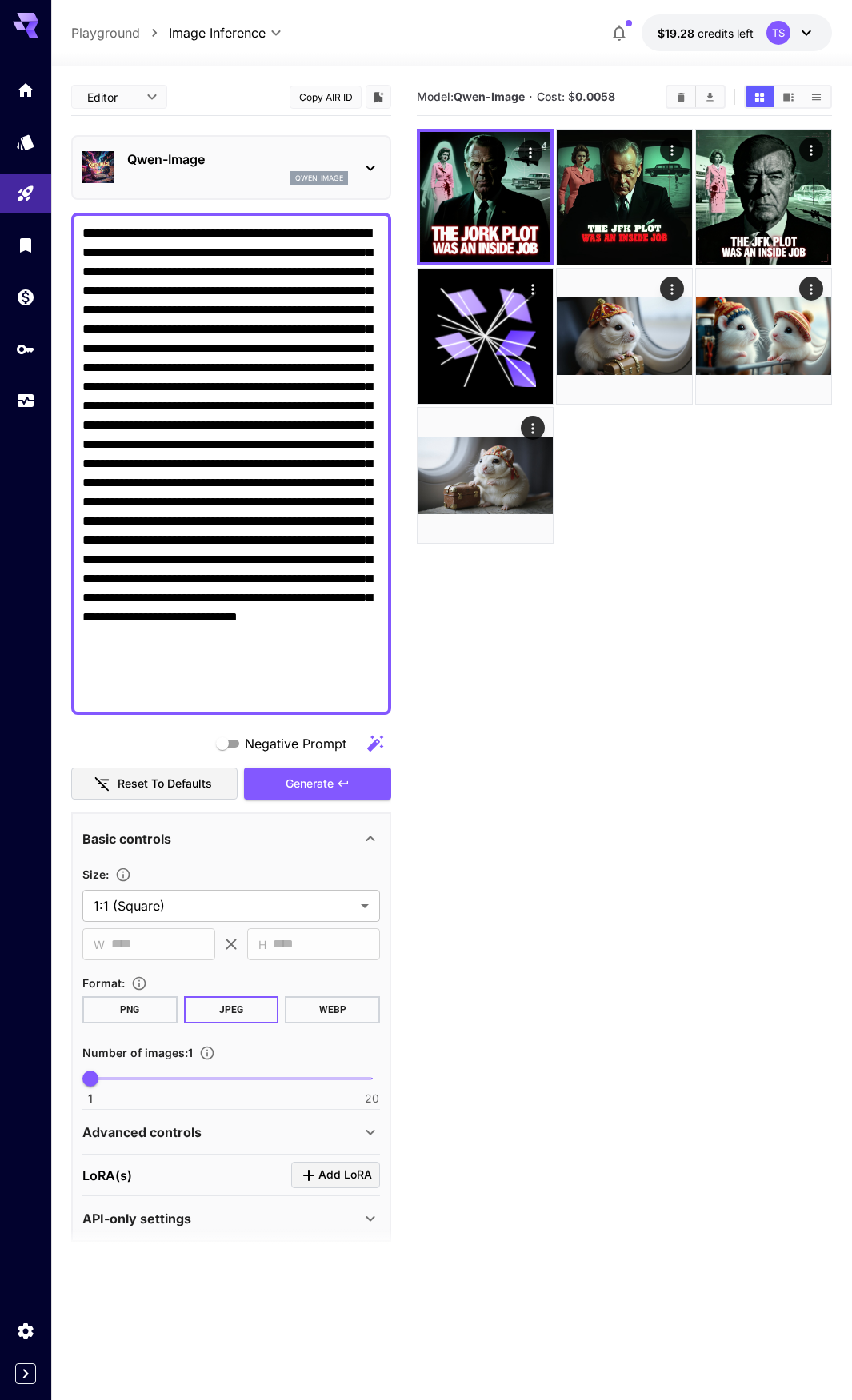
click at [273, 378] on textarea "Negative Prompt" at bounding box center [231, 463] width 297 height 480
click at [620, 38] on icon "button" at bounding box center [619, 33] width 13 height 16
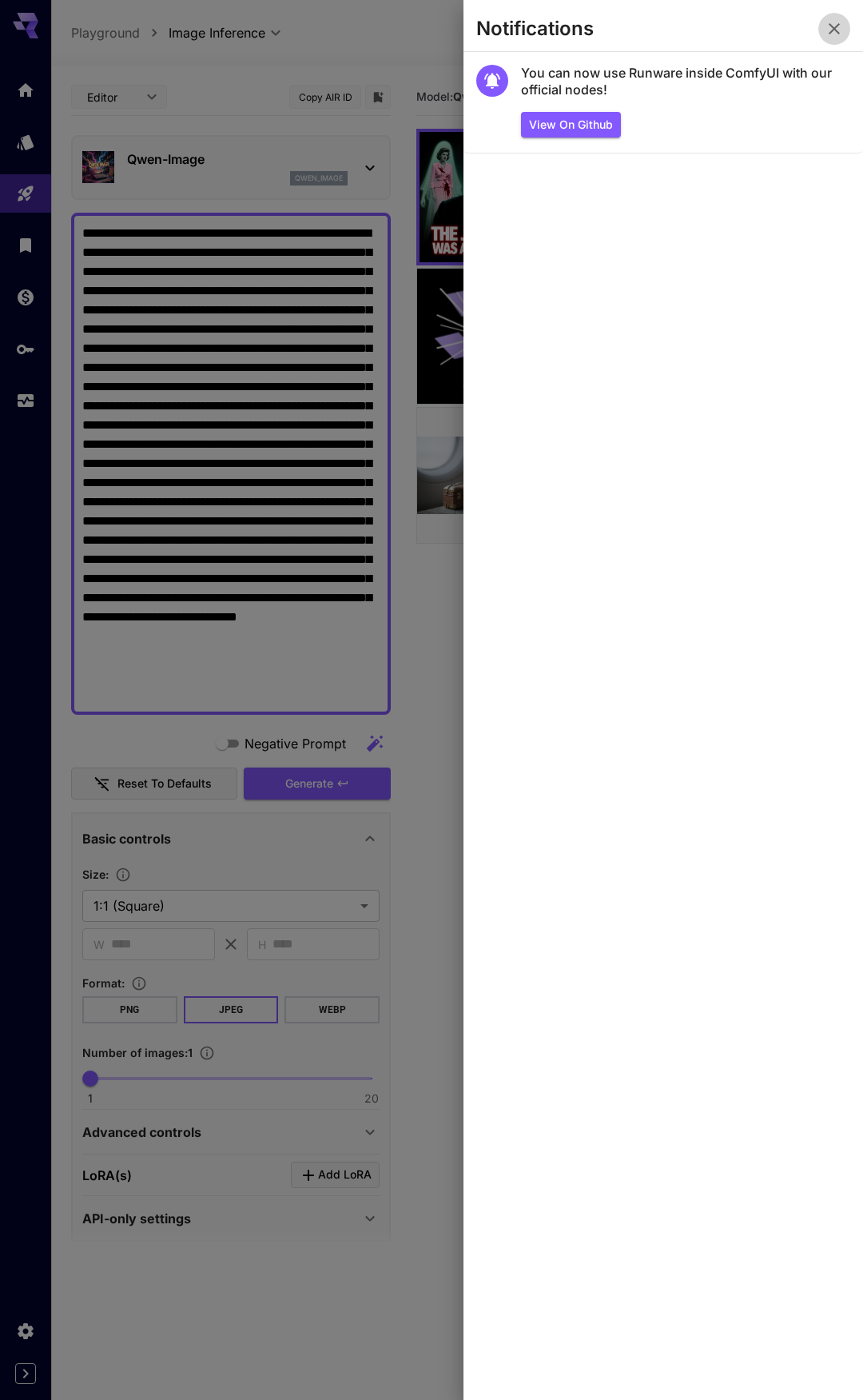
click at [834, 22] on icon "button" at bounding box center [835, 29] width 20 height 20
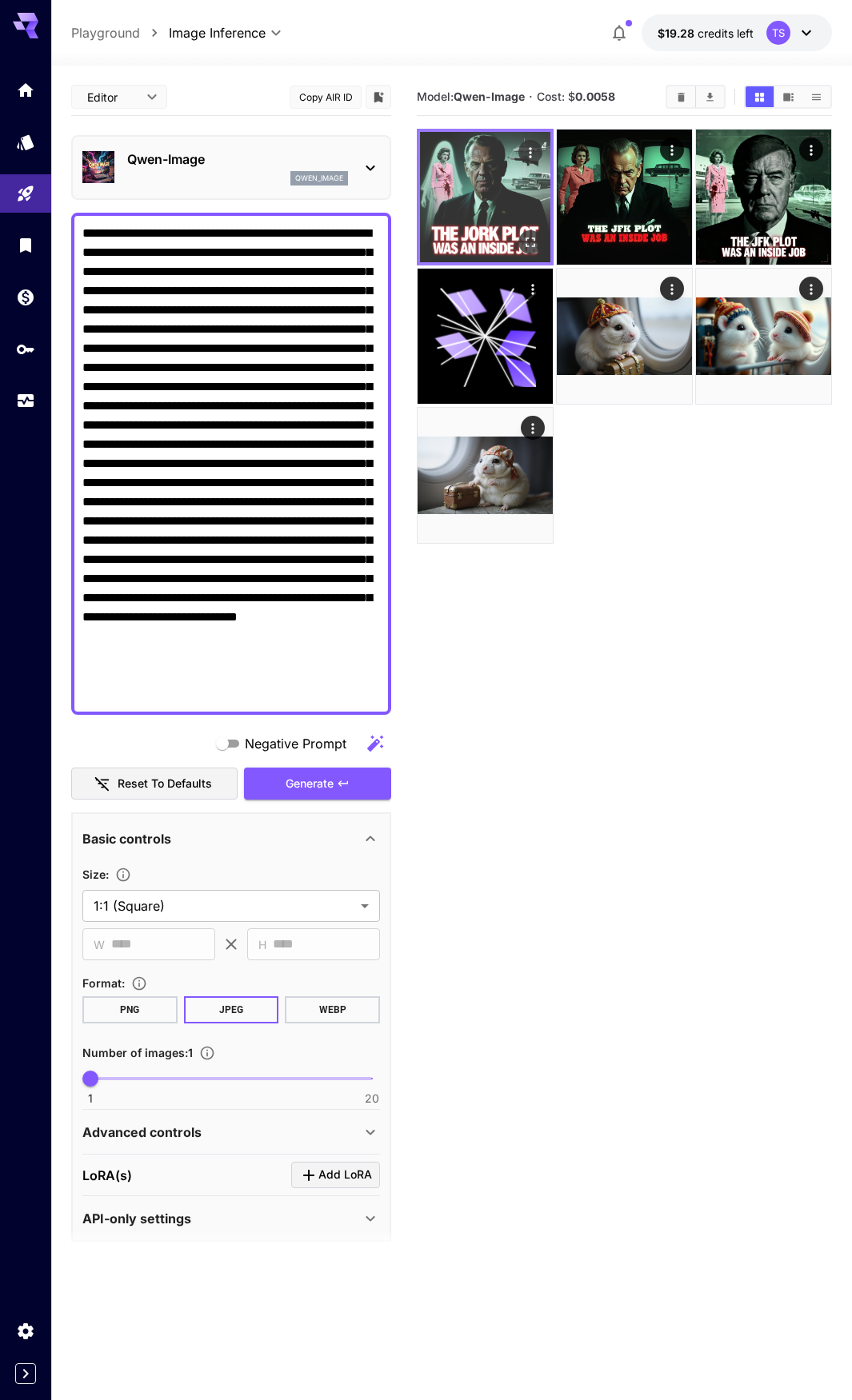
click at [522, 240] on icon "Open in fullscreen" at bounding box center [530, 242] width 16 height 16
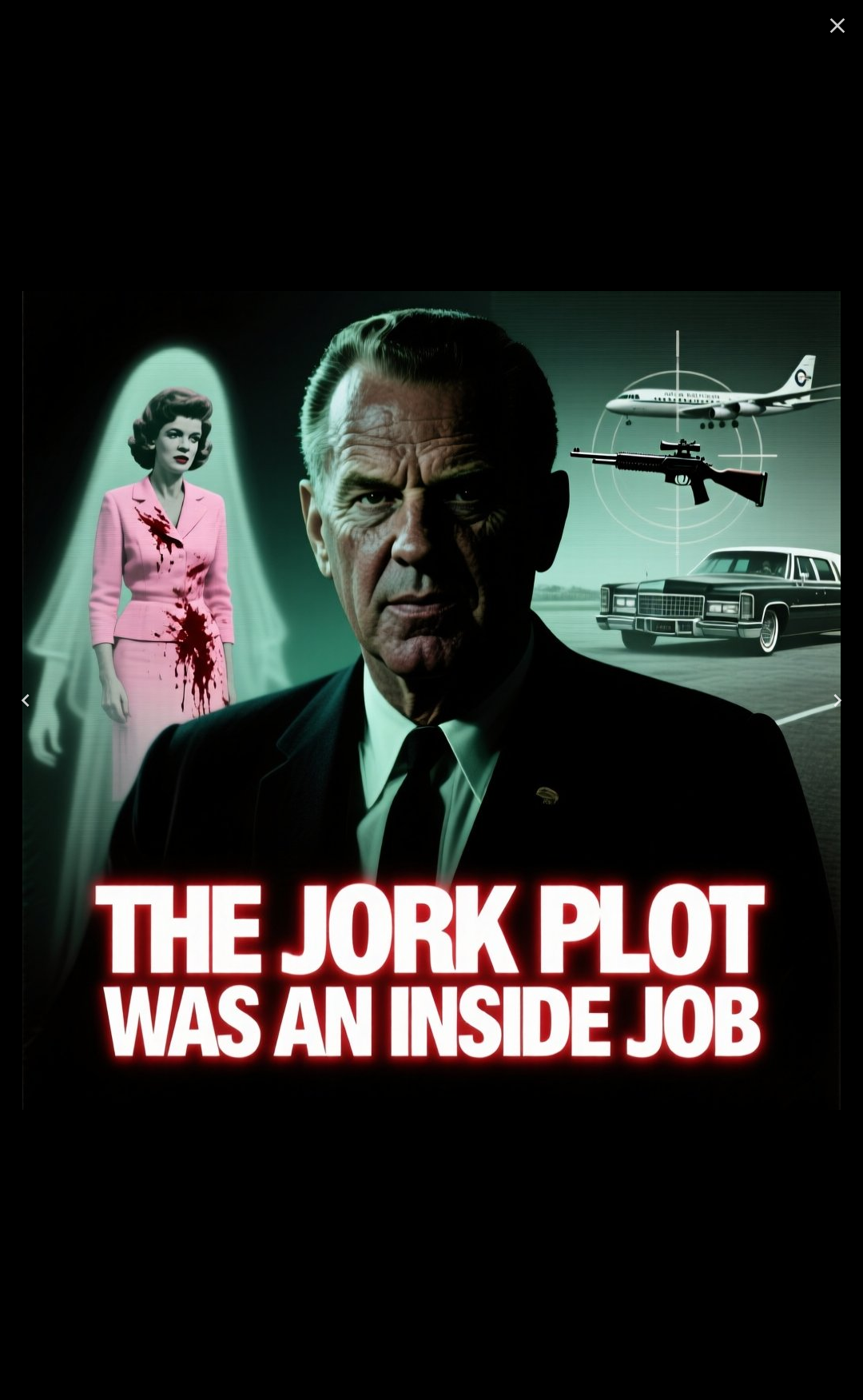
click at [839, 23] on icon "Close" at bounding box center [838, 25] width 25 height 25
